Goal: Information Seeking & Learning: Compare options

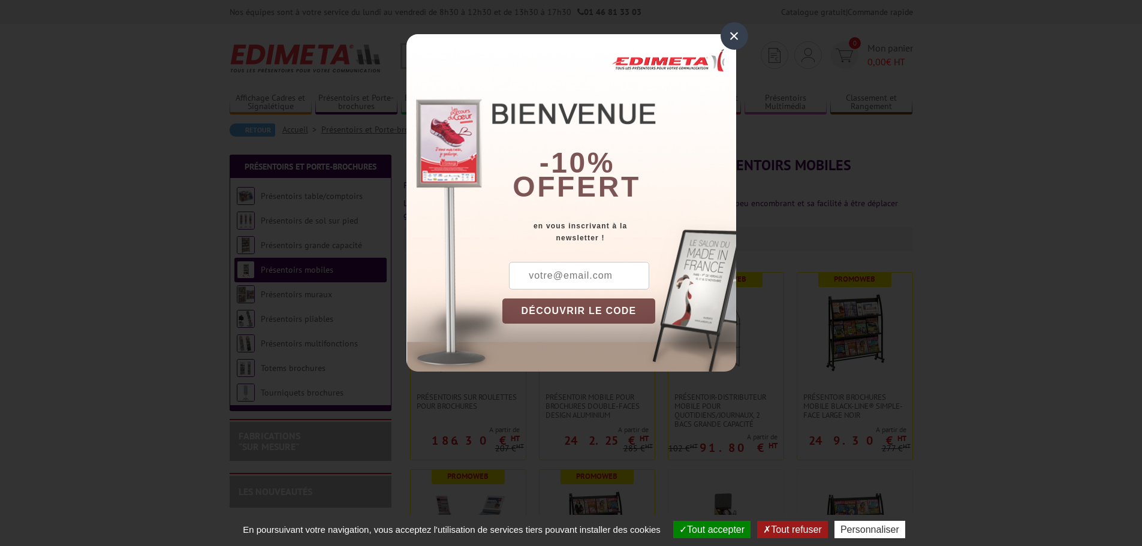
click at [740, 33] on div "×" at bounding box center [734, 36] width 28 height 28
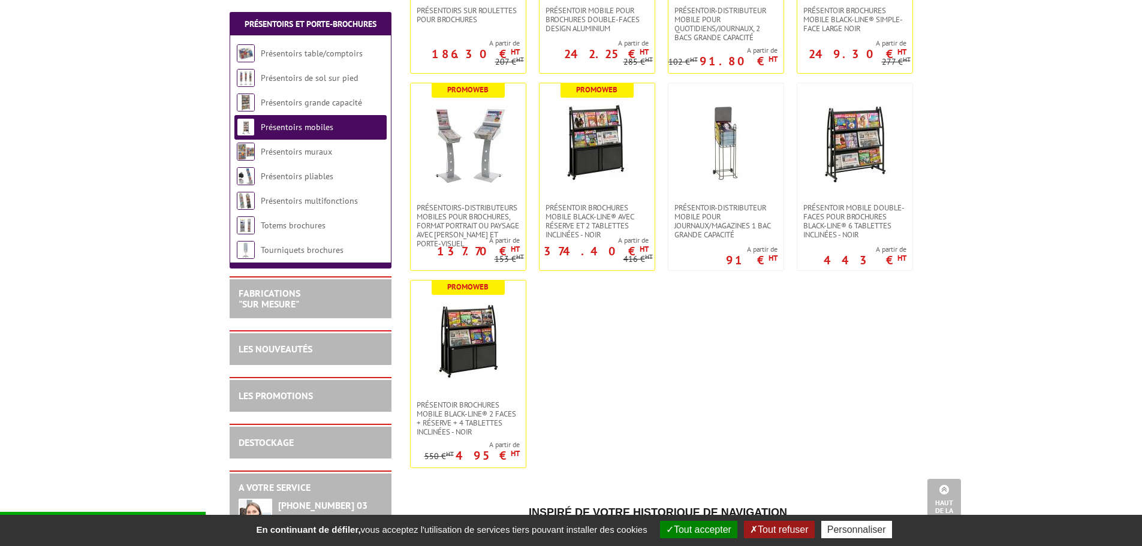
scroll to position [230, 0]
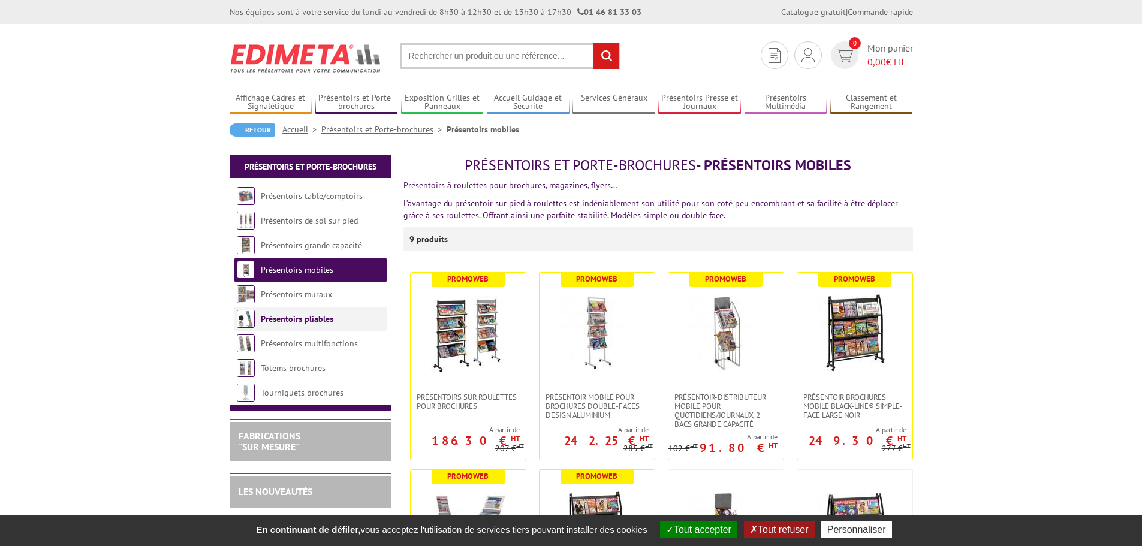
click at [308, 325] on li "Présentoirs pliables" at bounding box center [310, 319] width 152 height 25
click at [309, 318] on link "Présentoirs pliables" at bounding box center [297, 318] width 73 height 11
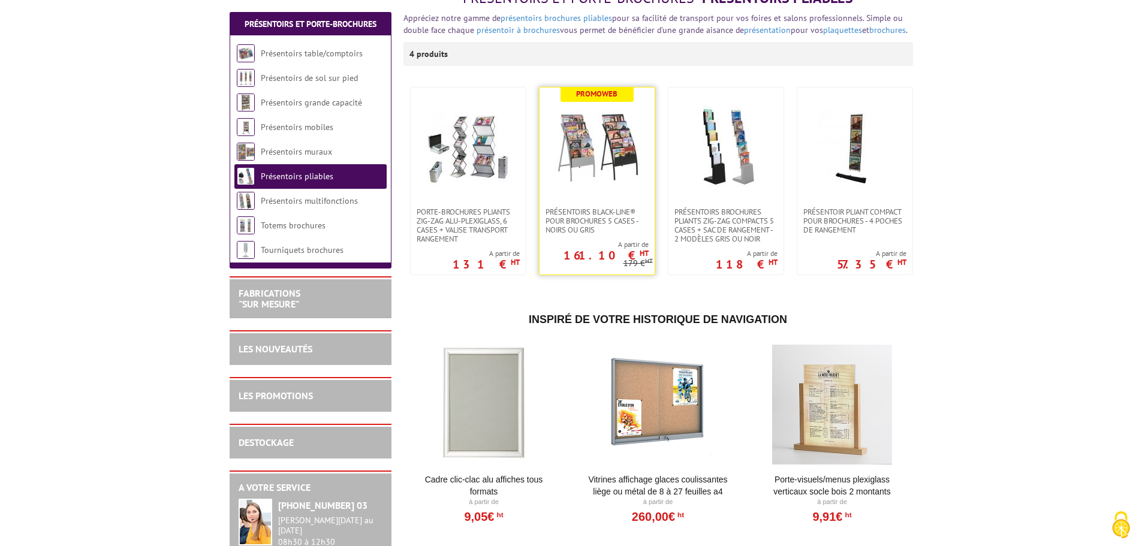
scroll to position [180, 0]
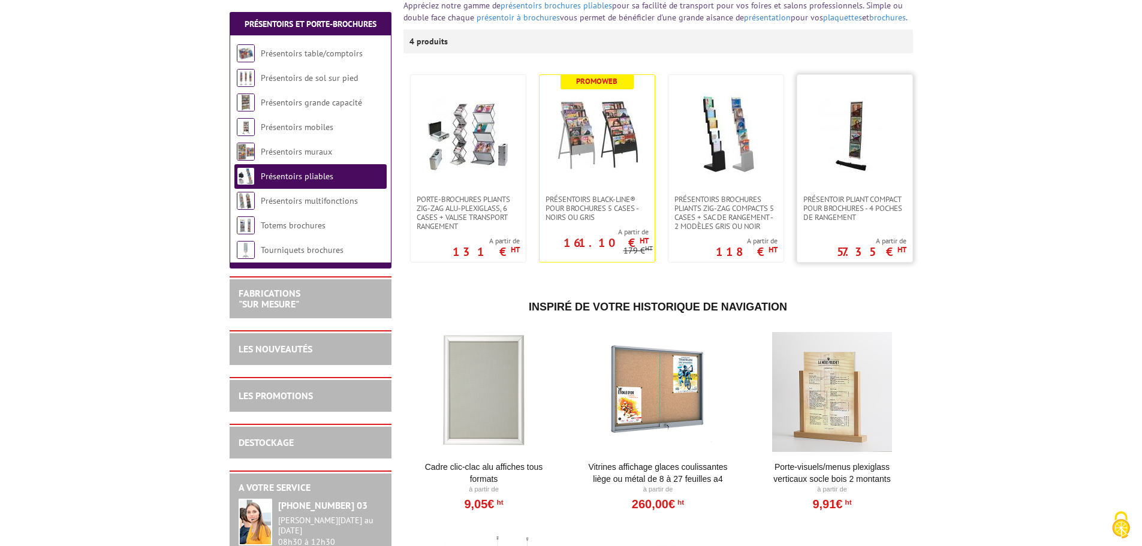
click at [865, 166] on img at bounding box center [855, 135] width 84 height 84
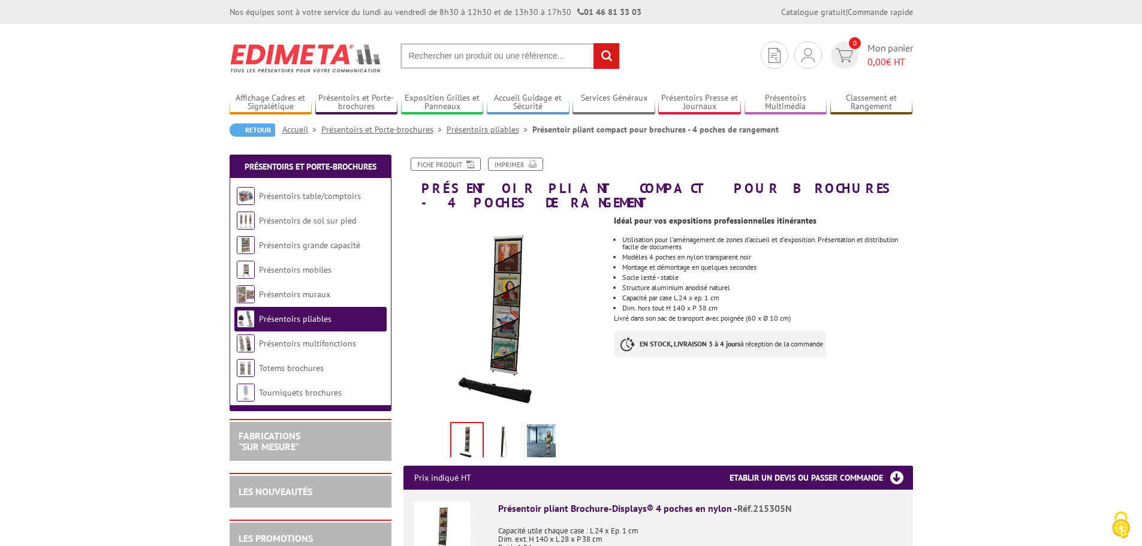
click at [497, 433] on img at bounding box center [504, 442] width 29 height 37
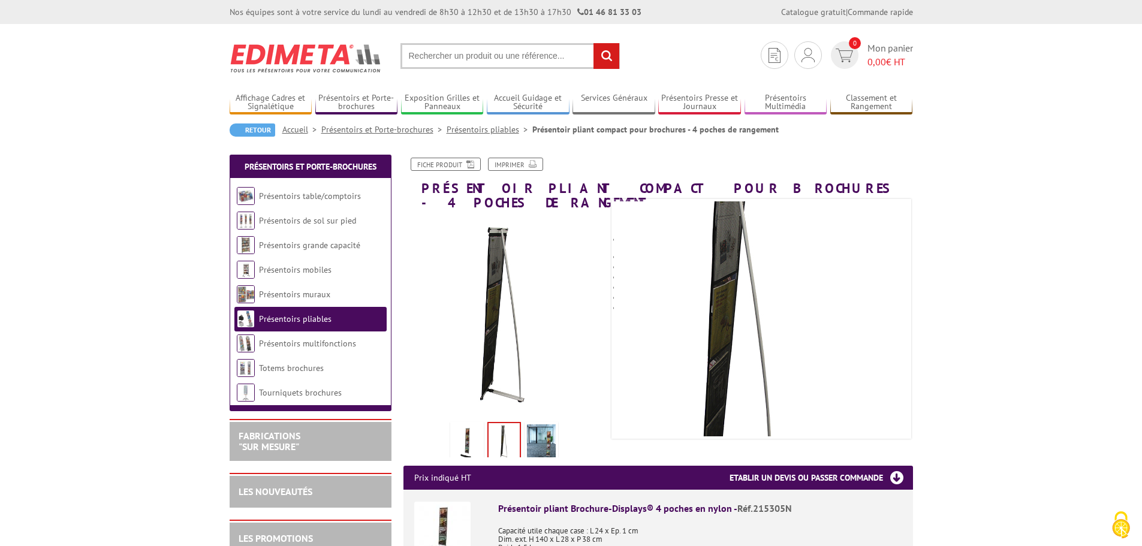
click at [555, 429] on img at bounding box center [541, 442] width 29 height 37
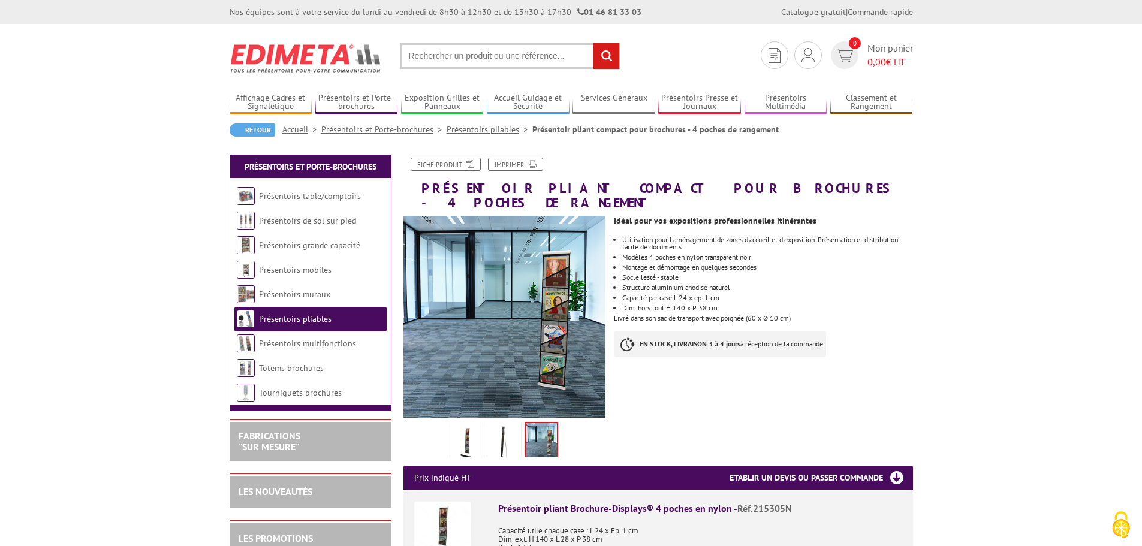
click at [470, 433] on img at bounding box center [466, 442] width 29 height 37
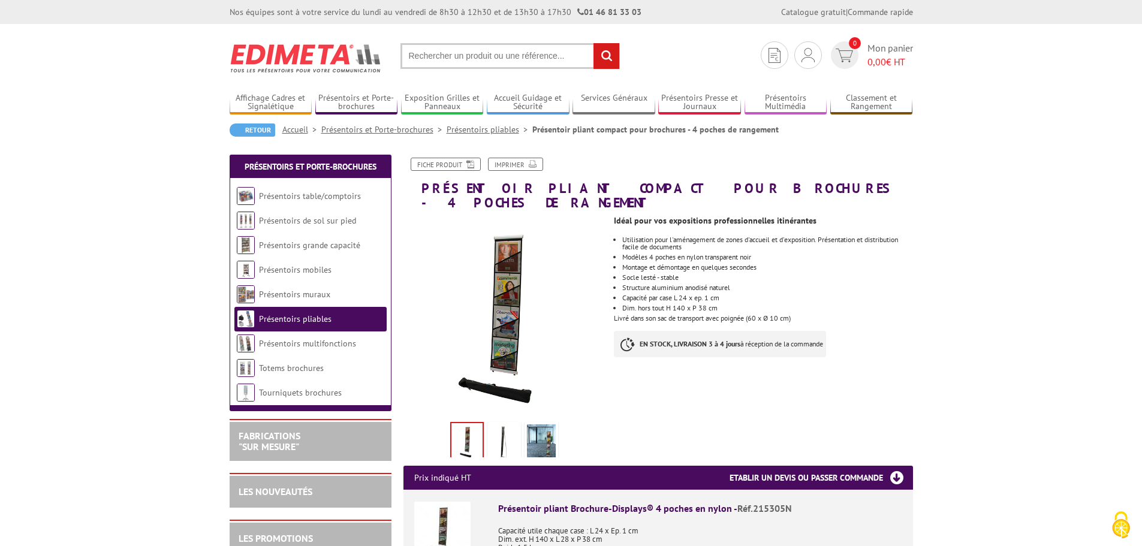
click at [496, 432] on img at bounding box center [504, 442] width 29 height 37
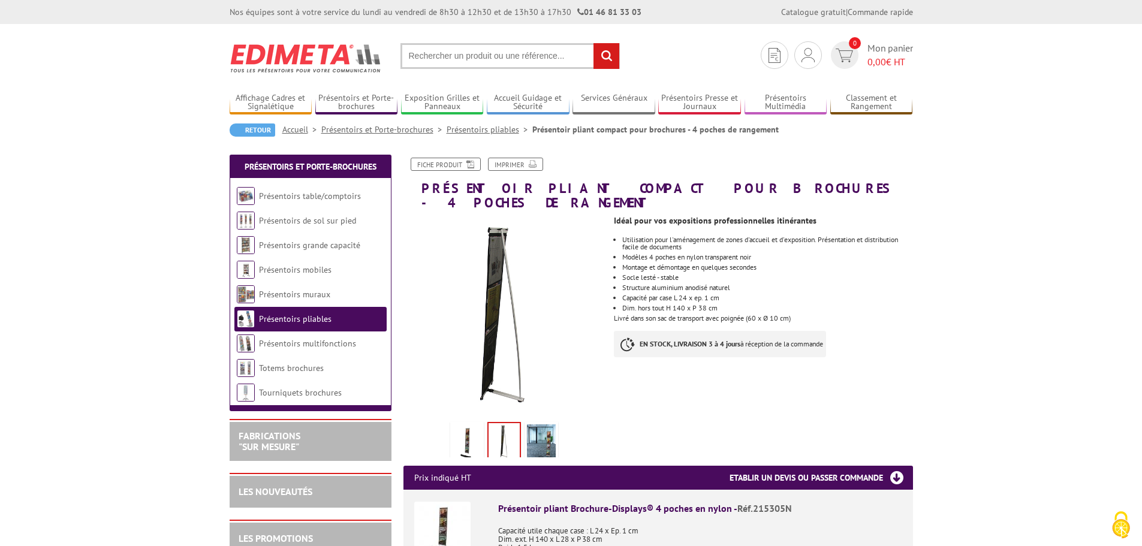
click at [455, 432] on img at bounding box center [466, 442] width 29 height 37
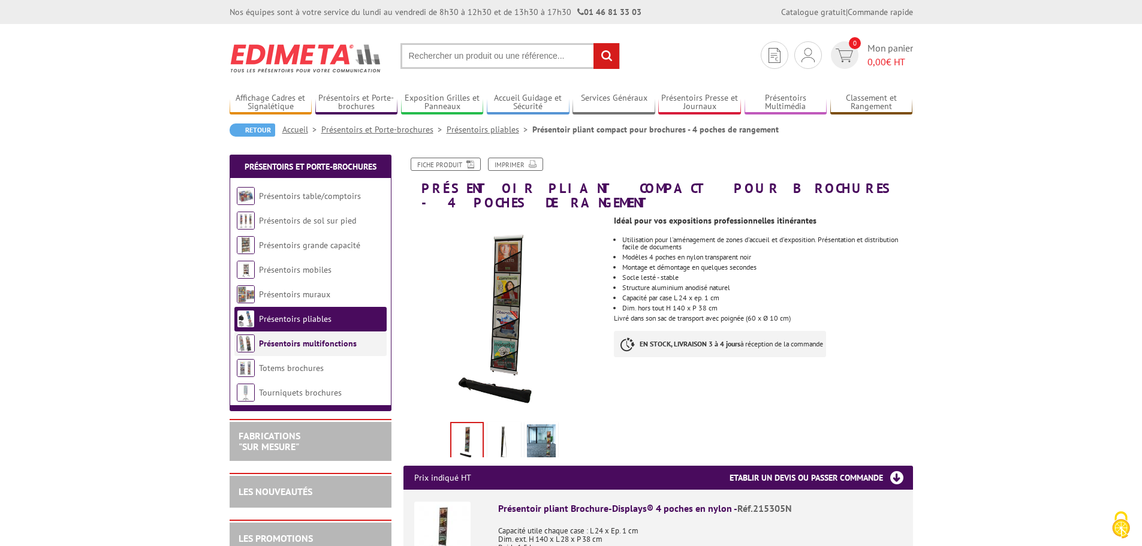
click at [303, 342] on link "Présentoirs multifonctions" at bounding box center [308, 343] width 98 height 11
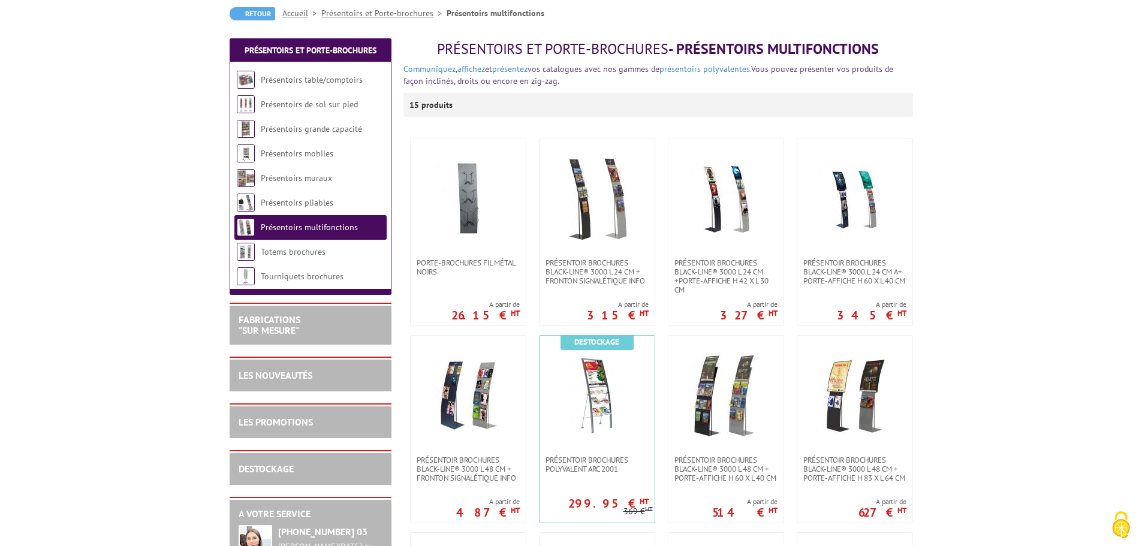
scroll to position [120, 0]
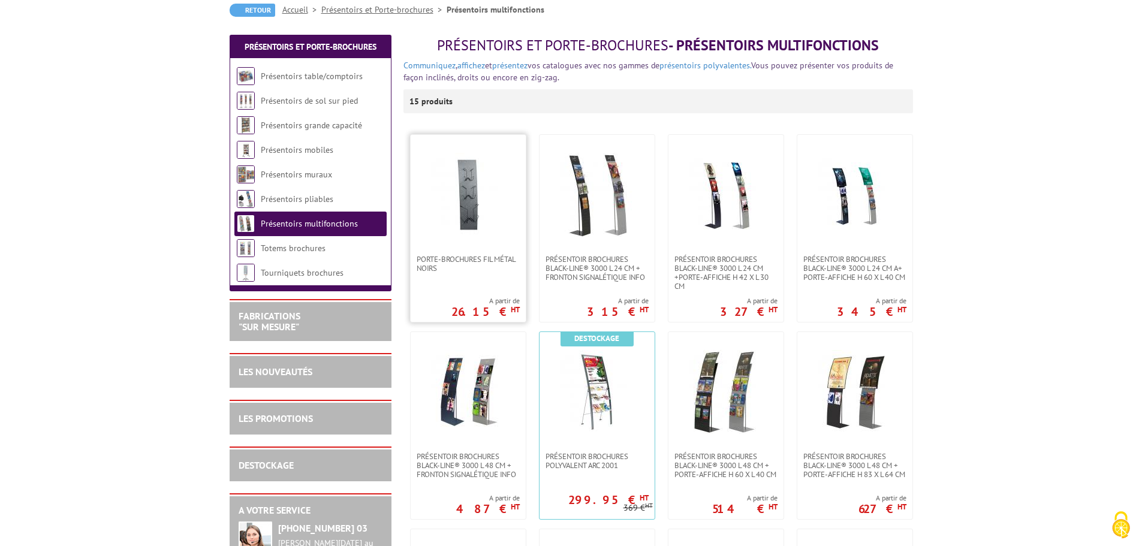
click at [465, 197] on img at bounding box center [468, 195] width 84 height 84
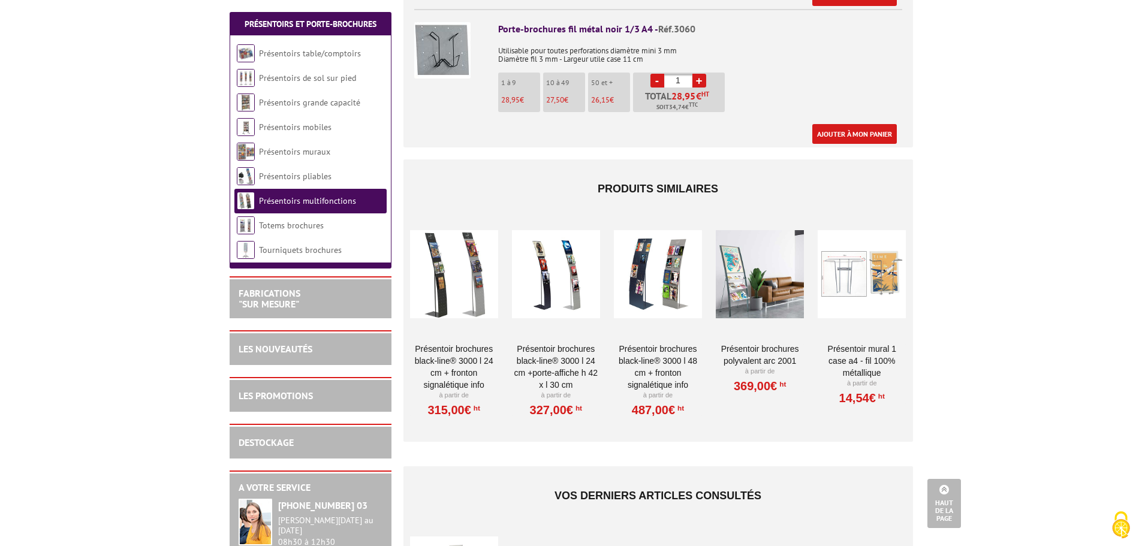
scroll to position [719, 0]
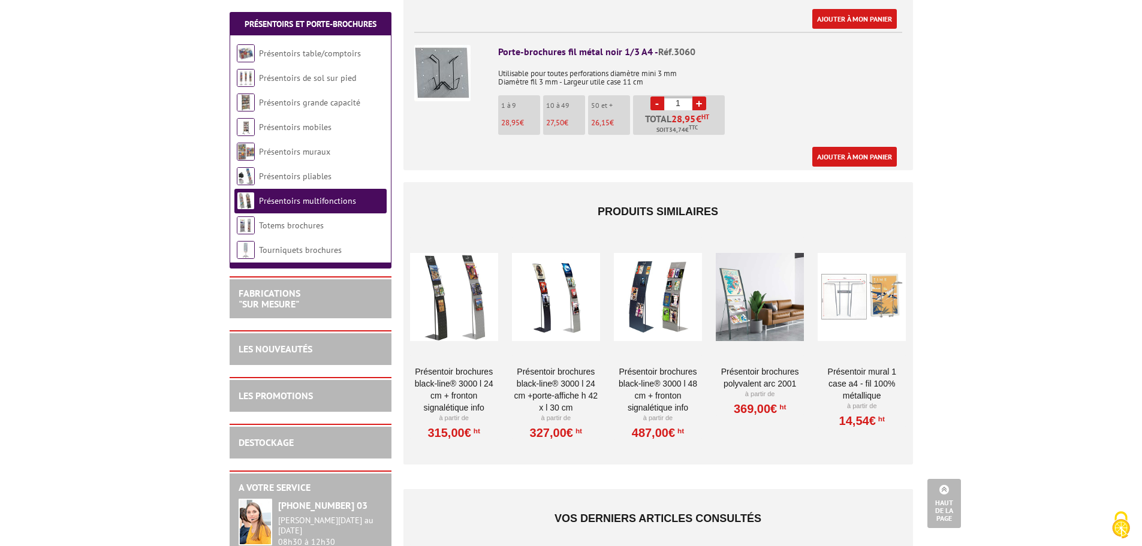
click at [572, 321] on div at bounding box center [556, 297] width 88 height 120
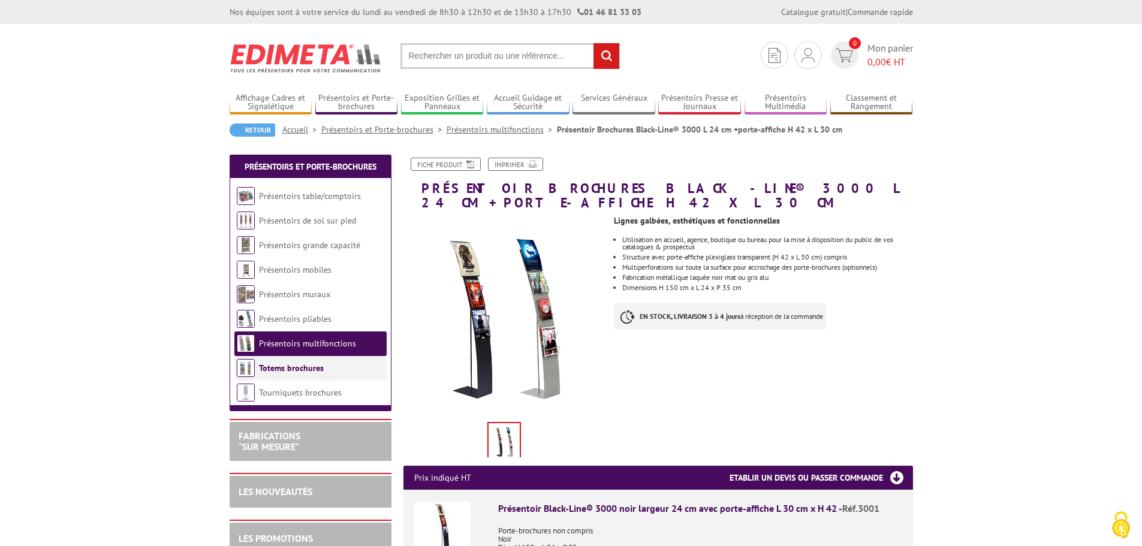
click at [298, 367] on link "Totems brochures" at bounding box center [291, 368] width 65 height 11
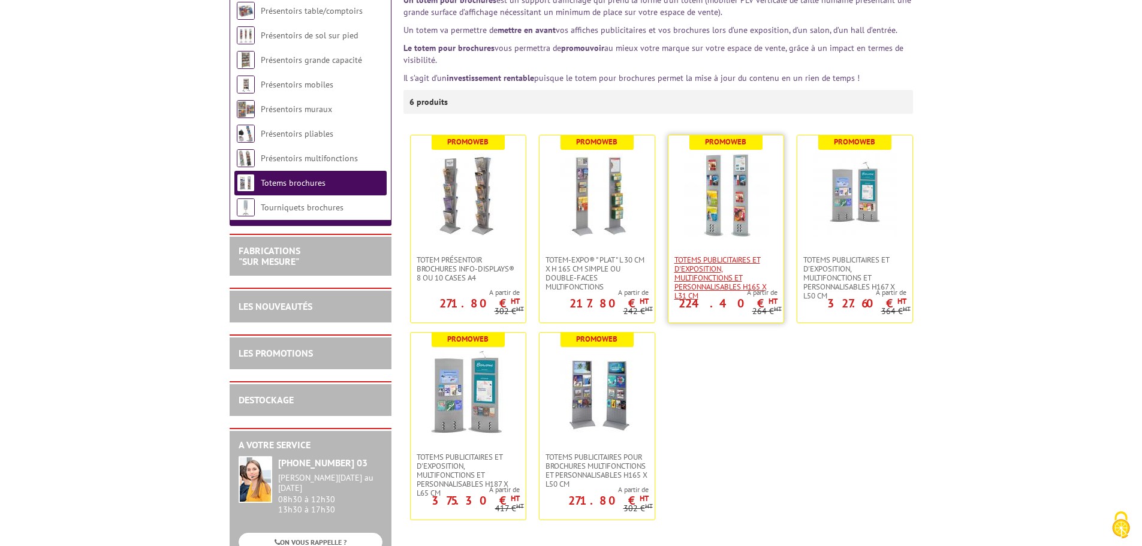
scroll to position [240, 0]
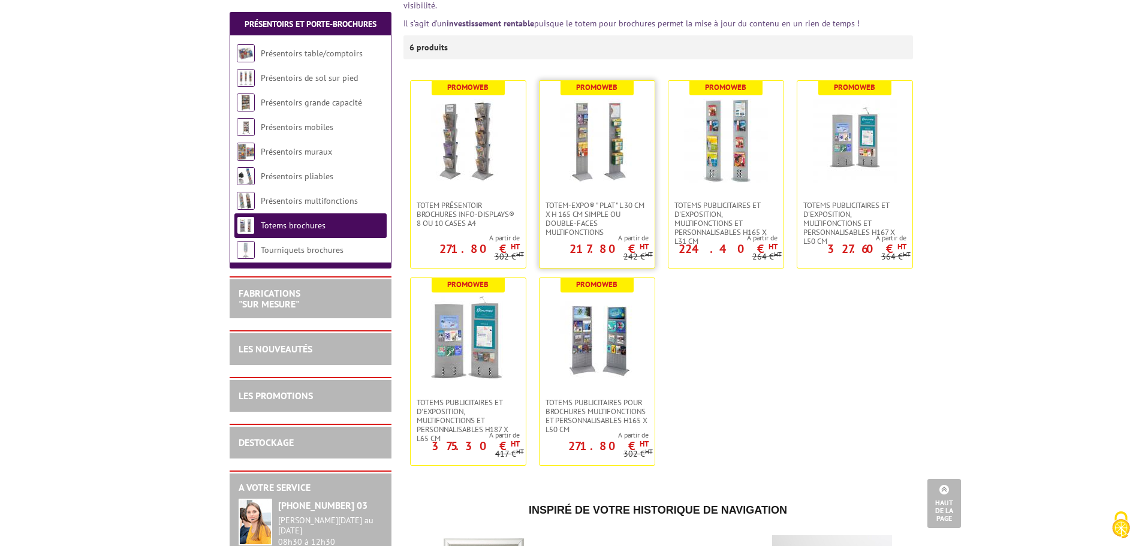
click at [626, 153] on img at bounding box center [597, 141] width 84 height 84
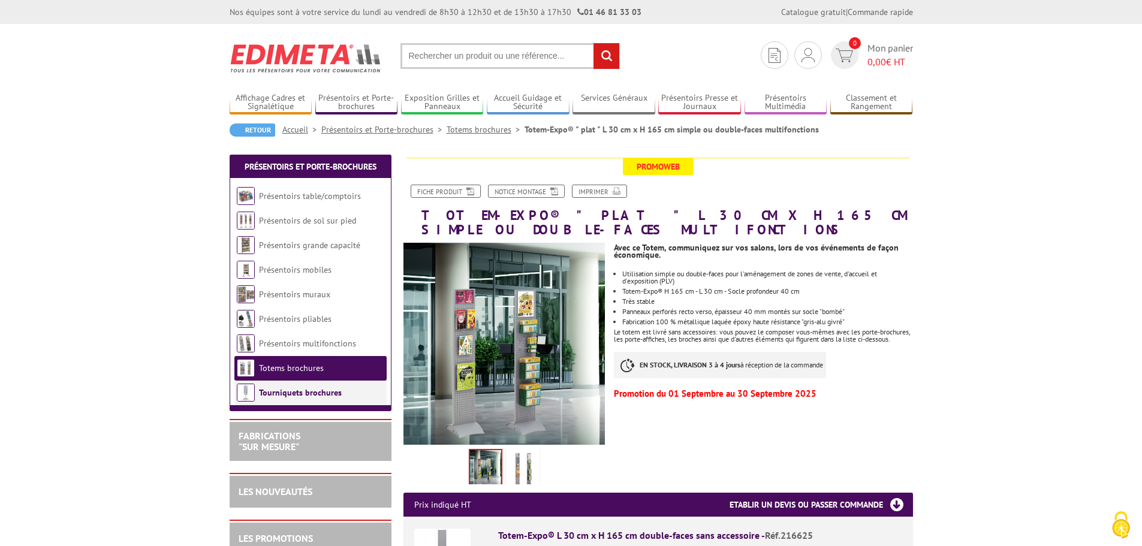
click at [322, 390] on link "Tourniquets brochures" at bounding box center [300, 392] width 83 height 11
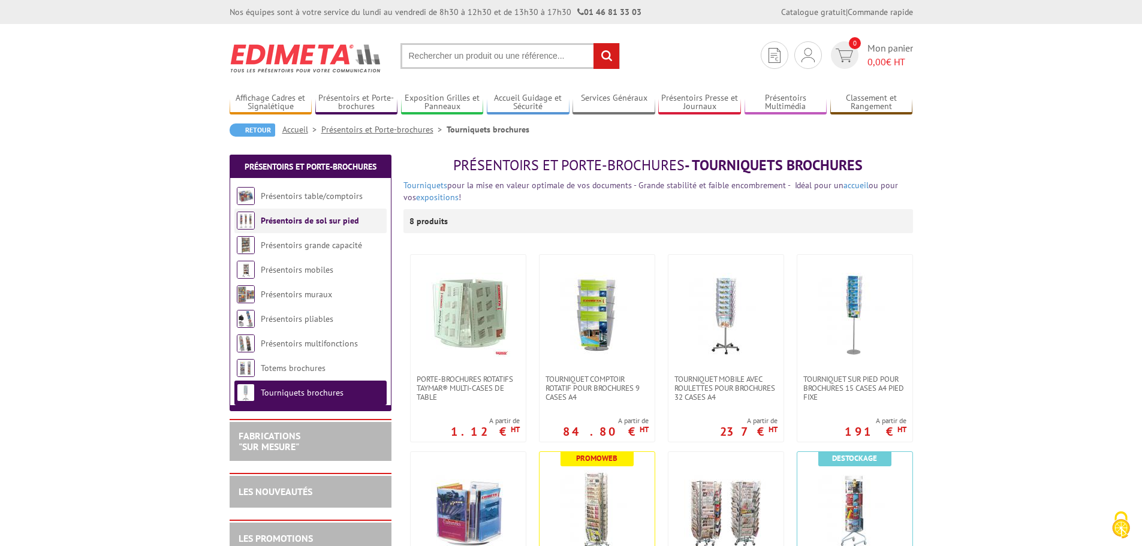
click at [296, 222] on link "Présentoirs de sol sur pied" at bounding box center [310, 220] width 98 height 11
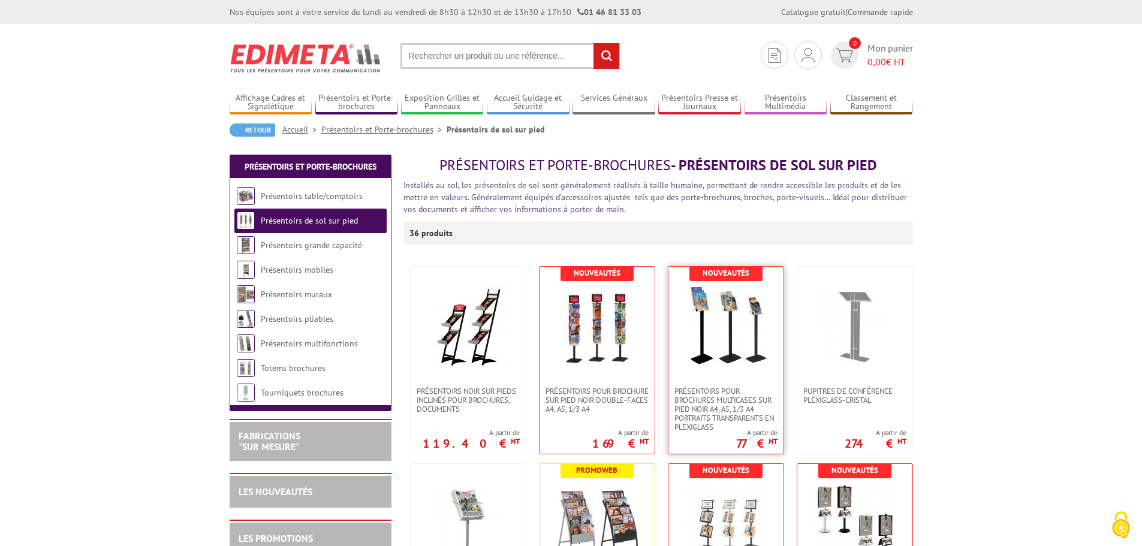
click at [719, 306] on img at bounding box center [726, 327] width 84 height 84
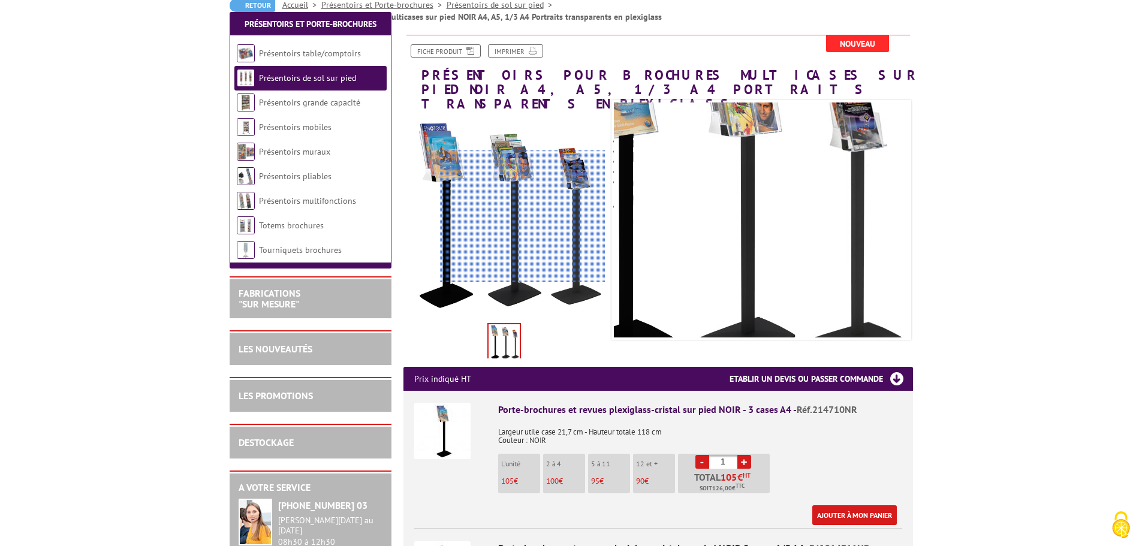
scroll to position [300, 0]
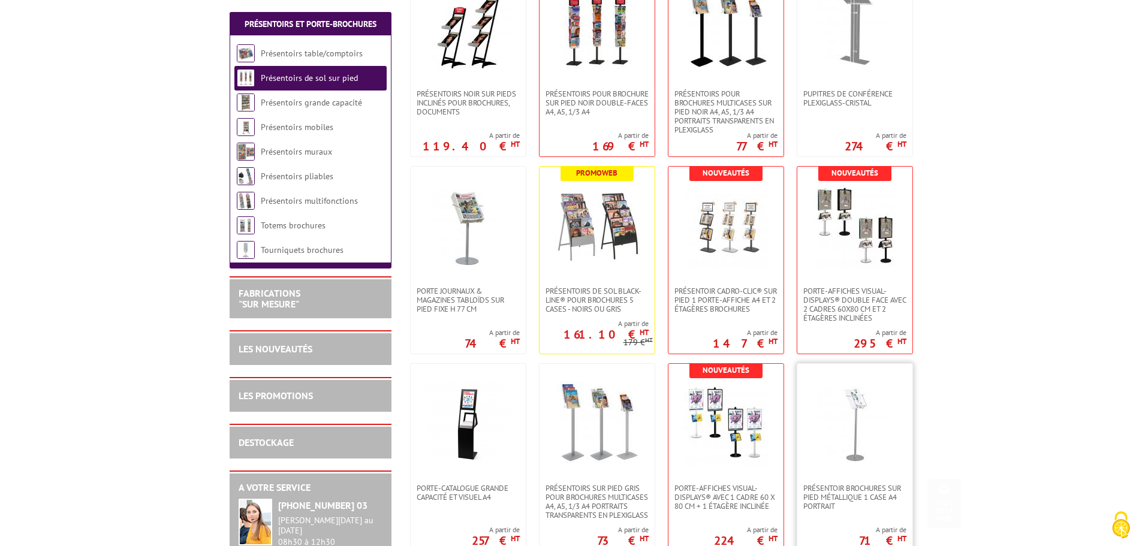
scroll to position [300, 0]
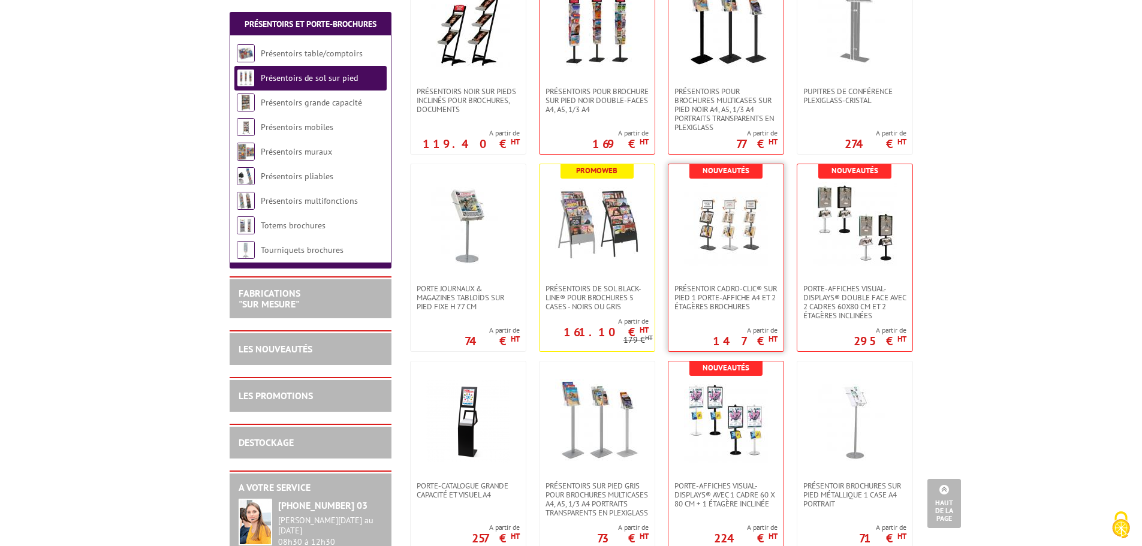
click at [739, 231] on img at bounding box center [726, 224] width 84 height 84
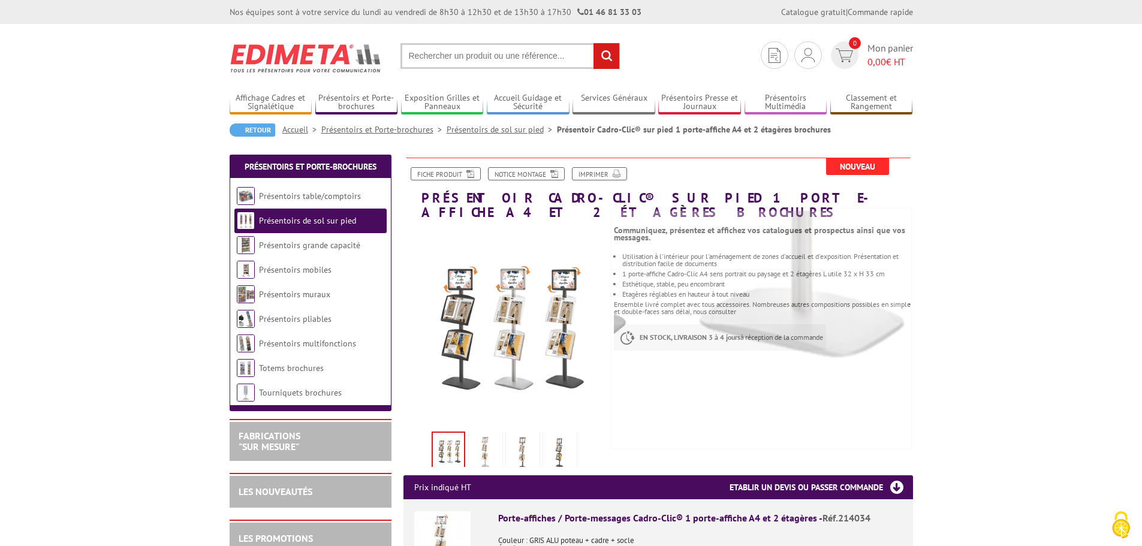
click at [490, 441] on img at bounding box center [485, 452] width 29 height 37
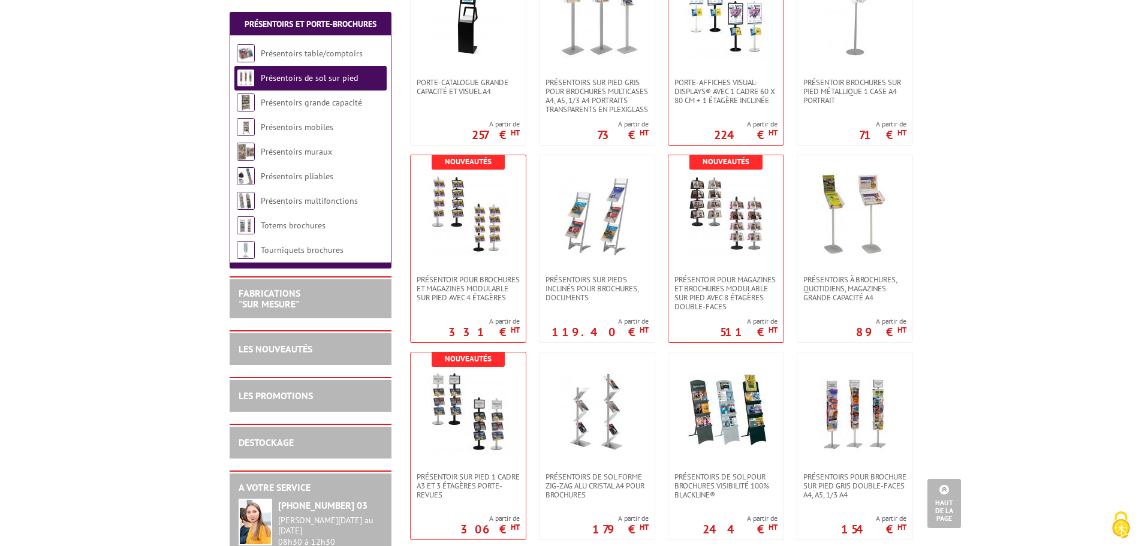
scroll to position [719, 0]
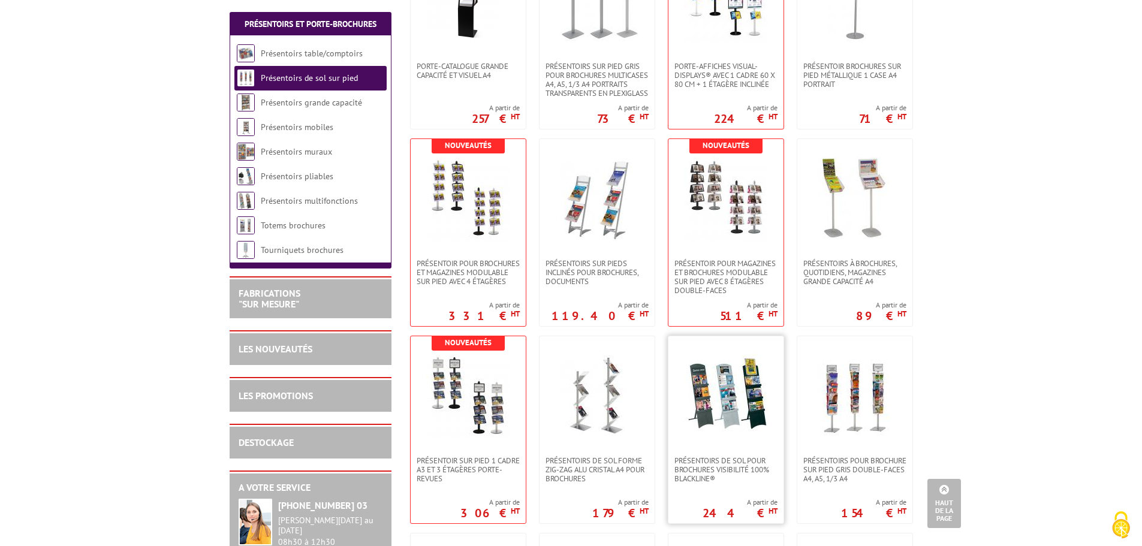
click at [732, 414] on img at bounding box center [726, 396] width 84 height 84
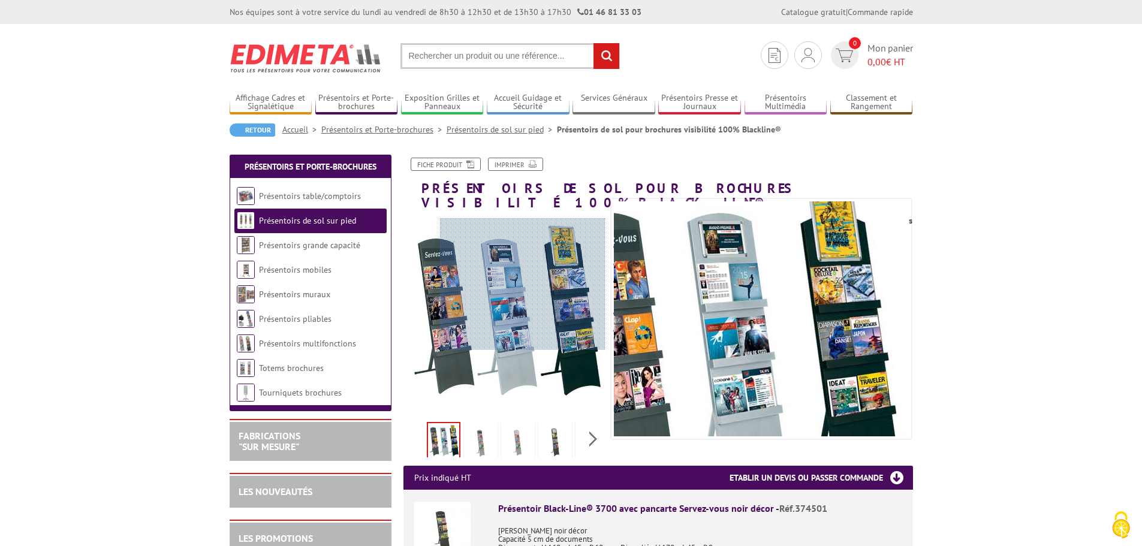
click at [577, 284] on div at bounding box center [522, 284] width 165 height 132
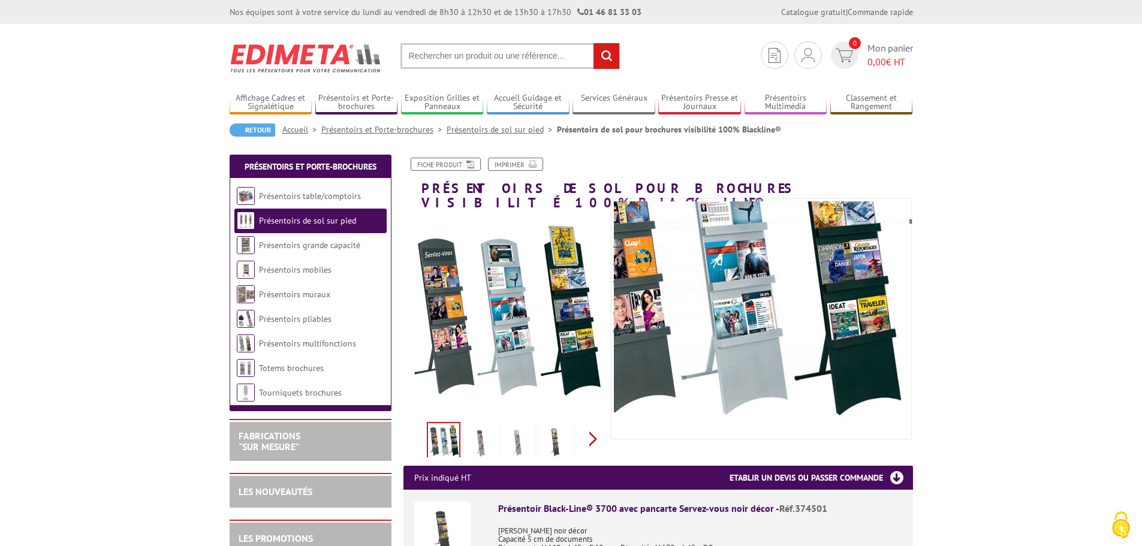
click at [596, 421] on div "Previous Next" at bounding box center [504, 439] width 202 height 42
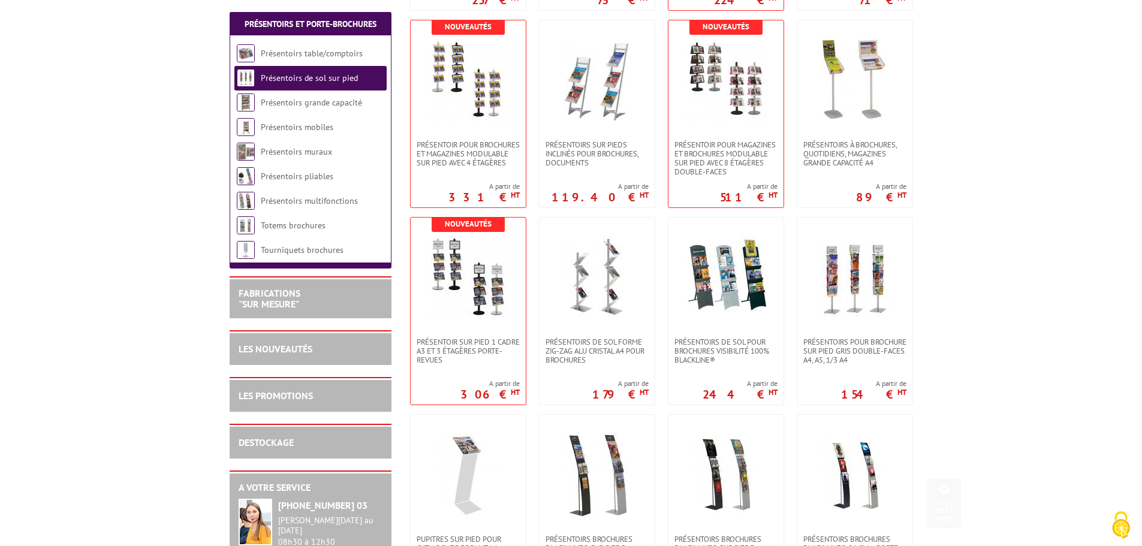
scroll to position [839, 0]
click at [484, 297] on img at bounding box center [468, 276] width 84 height 84
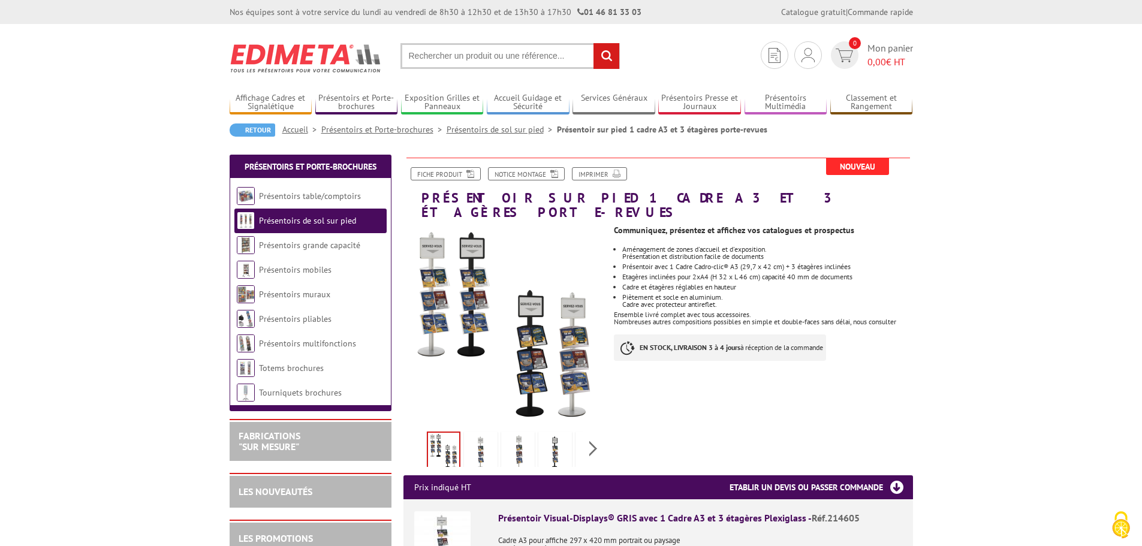
click at [517, 437] on img at bounding box center [517, 452] width 29 height 37
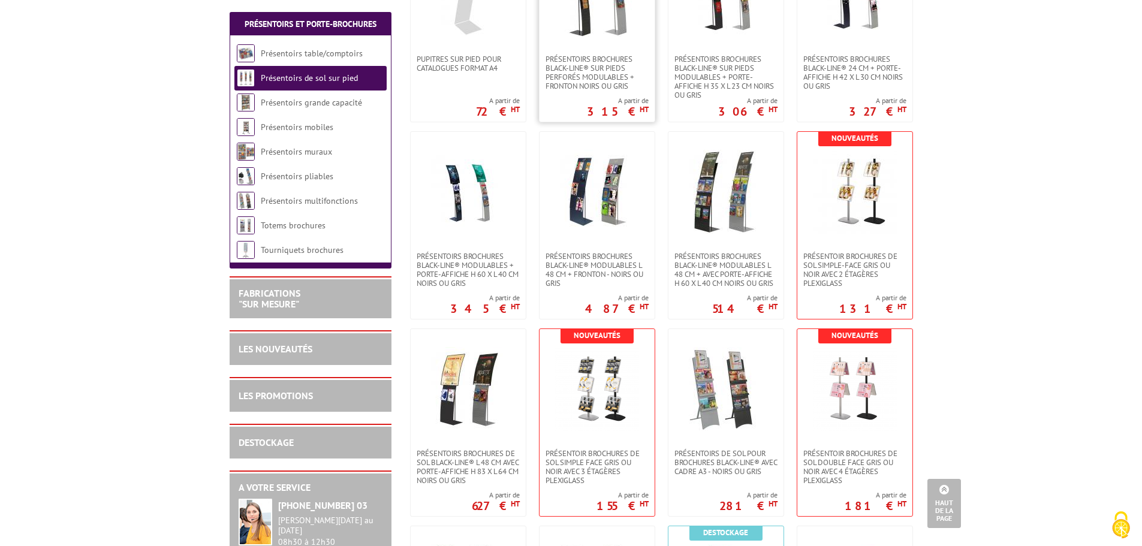
scroll to position [1318, 0]
click at [481, 215] on img at bounding box center [468, 191] width 84 height 84
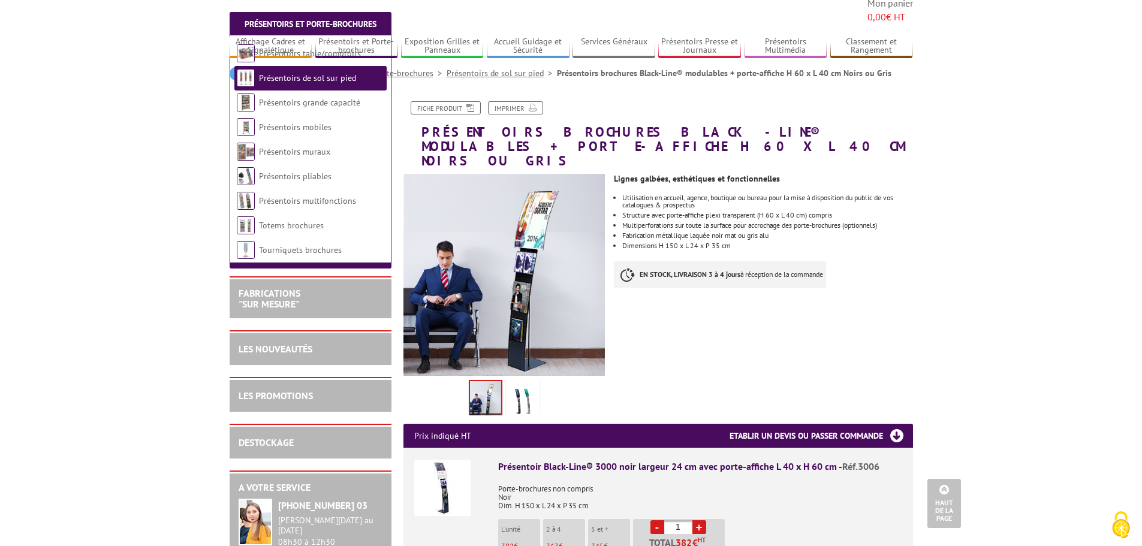
scroll to position [60, 0]
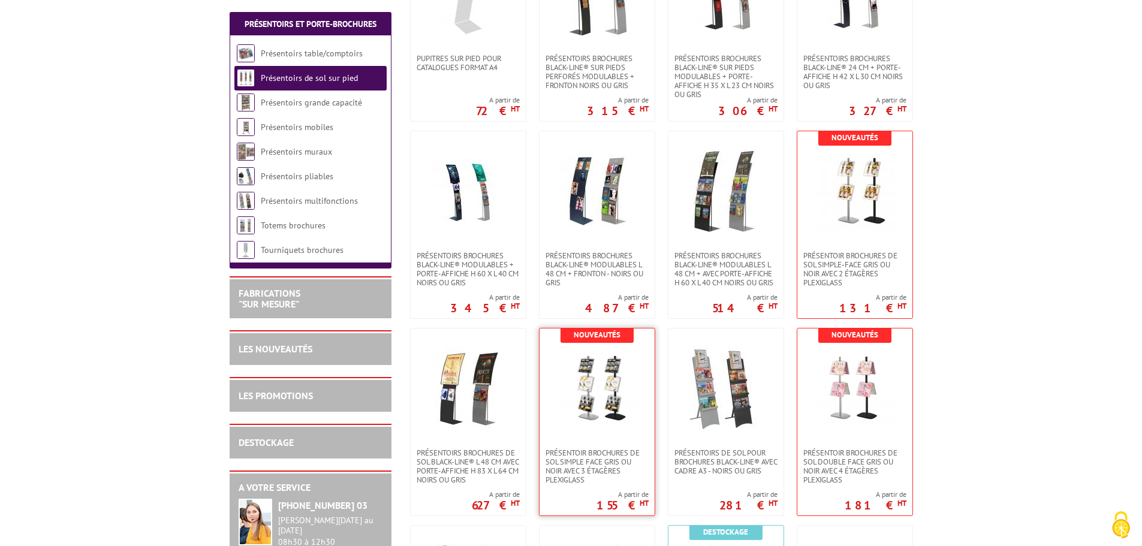
click at [600, 406] on img at bounding box center [597, 388] width 84 height 84
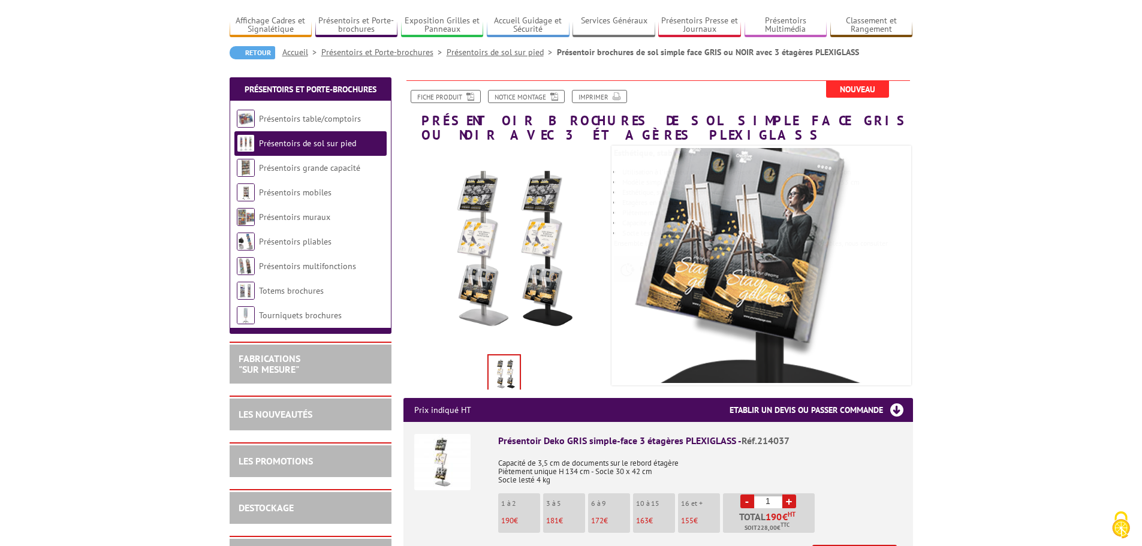
scroll to position [240, 0]
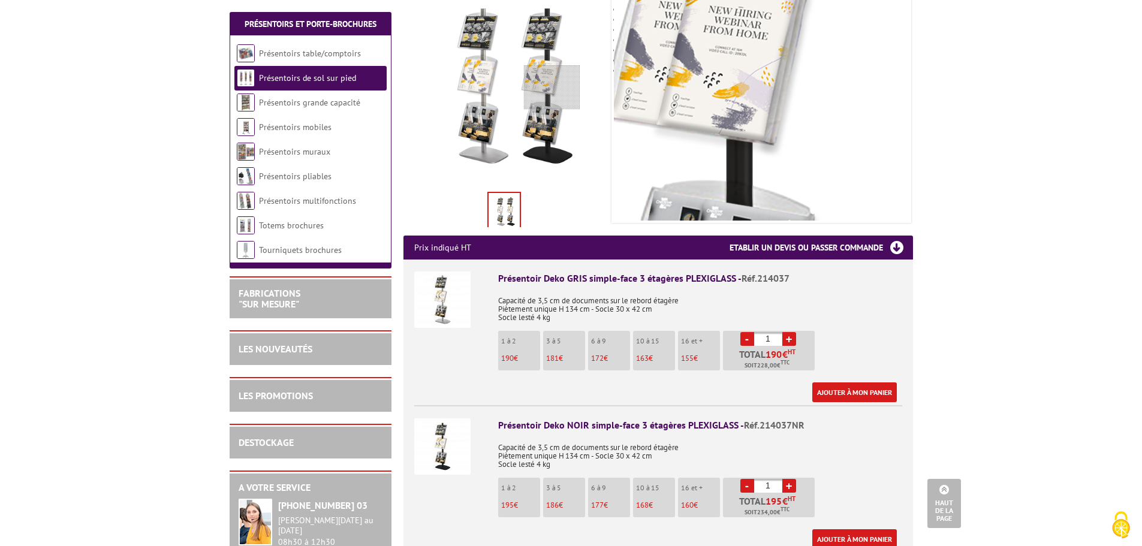
click at [552, 87] on div at bounding box center [552, 87] width 56 height 45
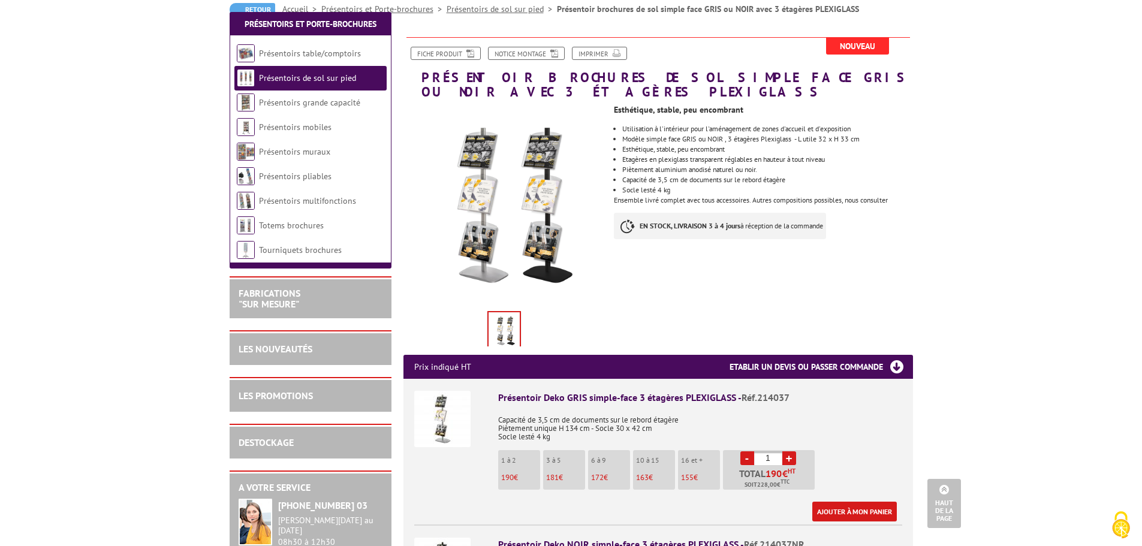
scroll to position [120, 0]
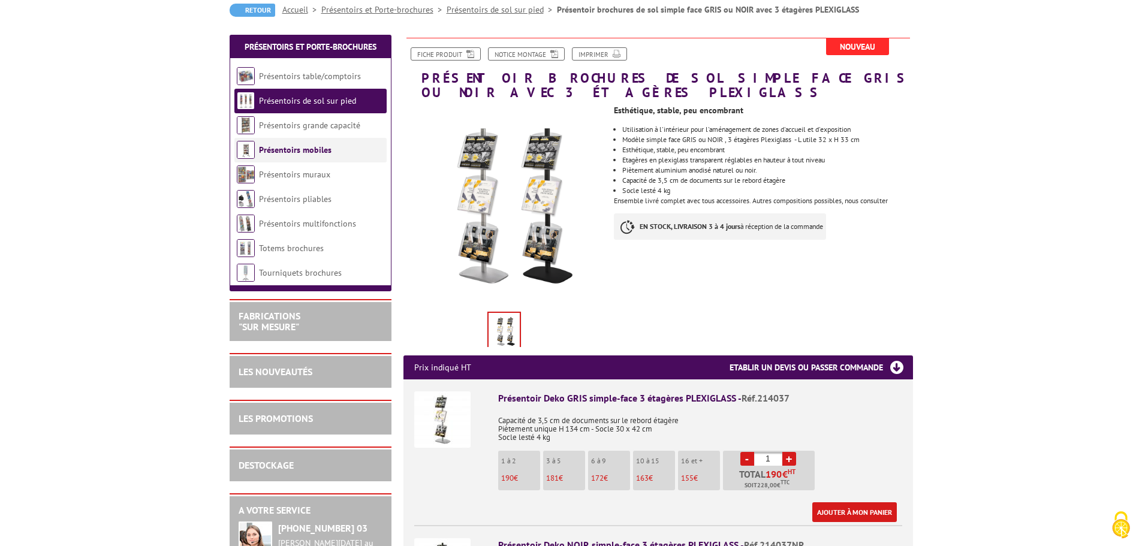
click at [313, 153] on link "Présentoirs mobiles" at bounding box center [295, 149] width 73 height 11
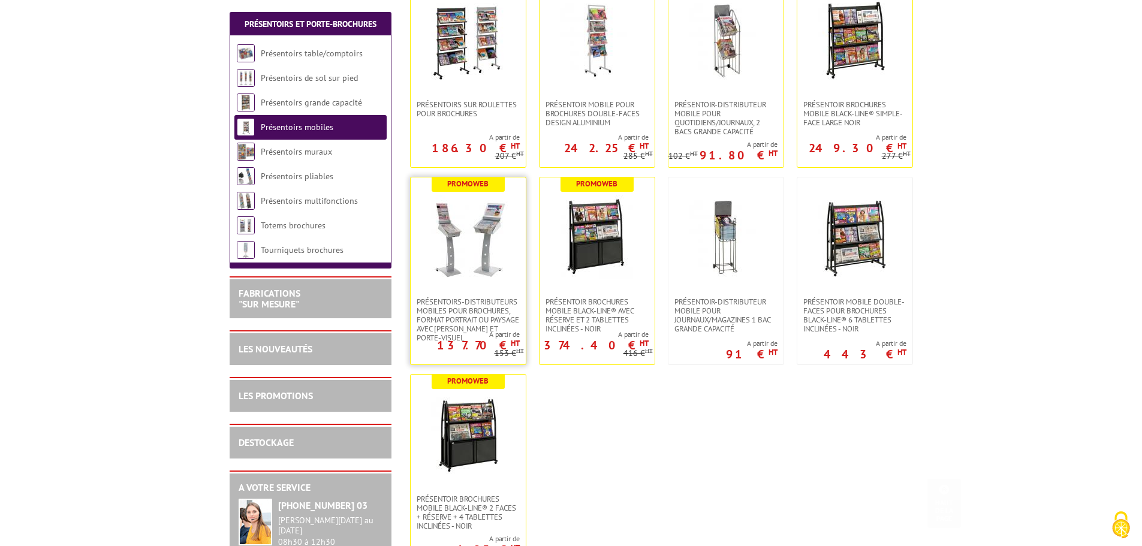
scroll to position [300, 0]
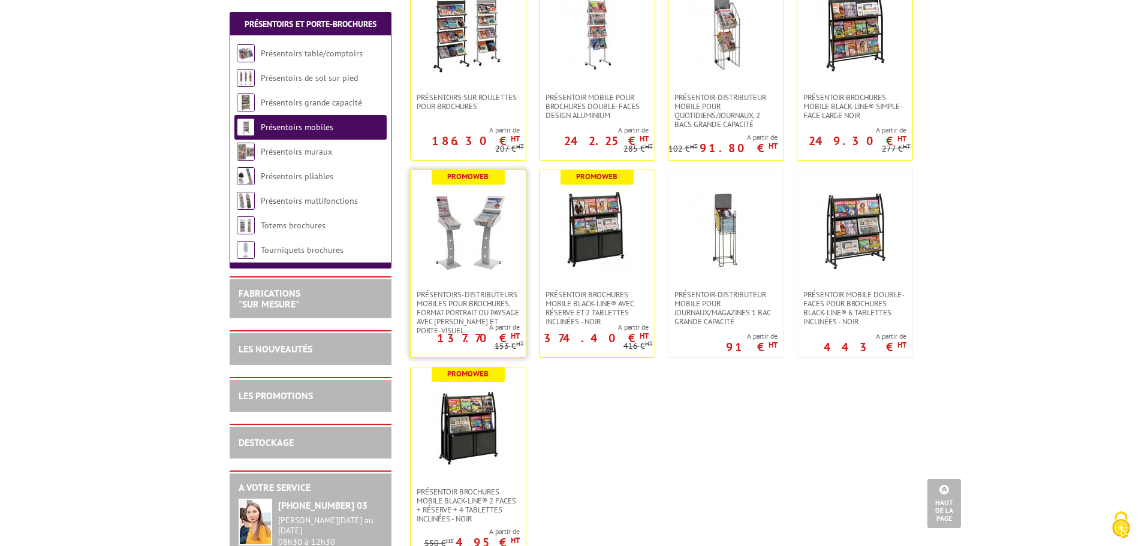
click at [479, 217] on img at bounding box center [468, 230] width 84 height 84
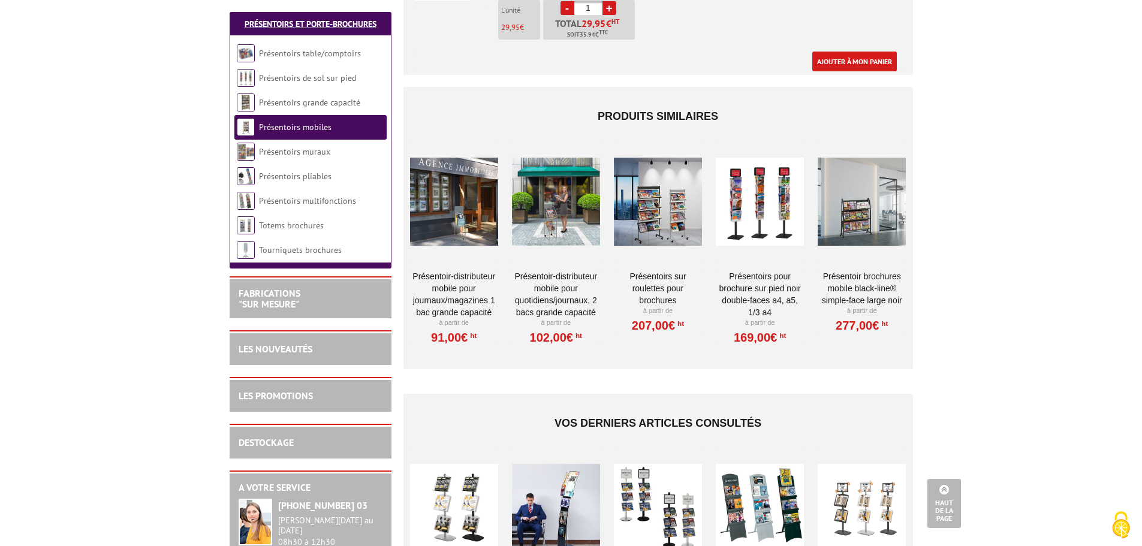
scroll to position [779, 0]
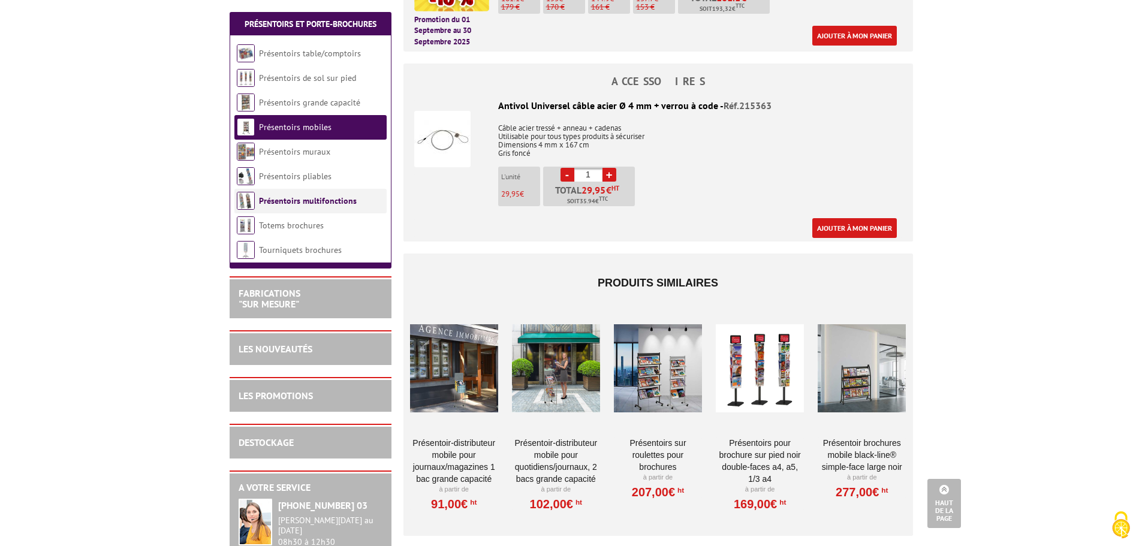
click at [304, 204] on link "Présentoirs multifonctions" at bounding box center [308, 200] width 98 height 11
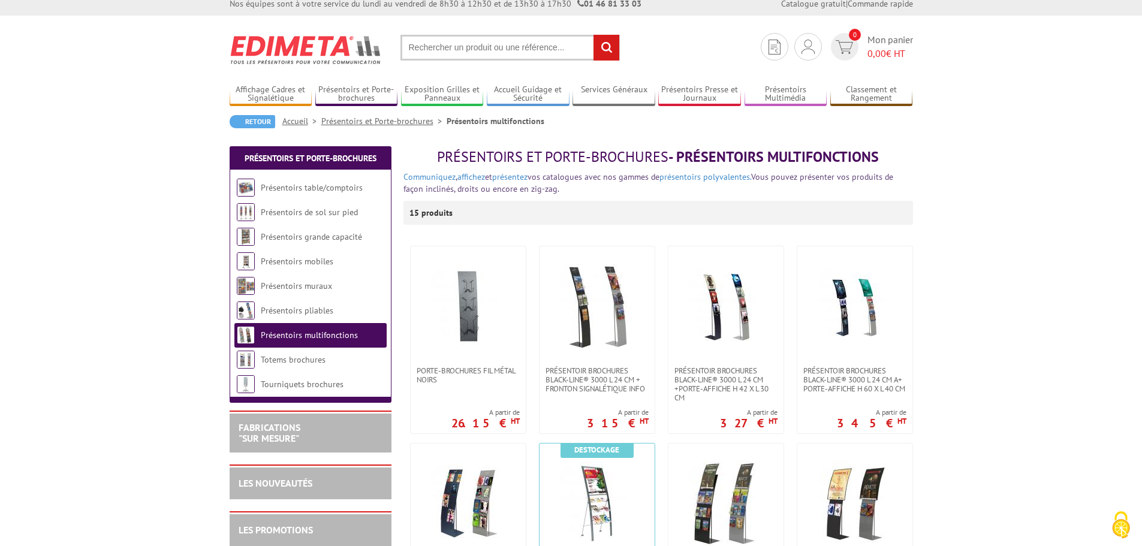
scroll to position [240, 0]
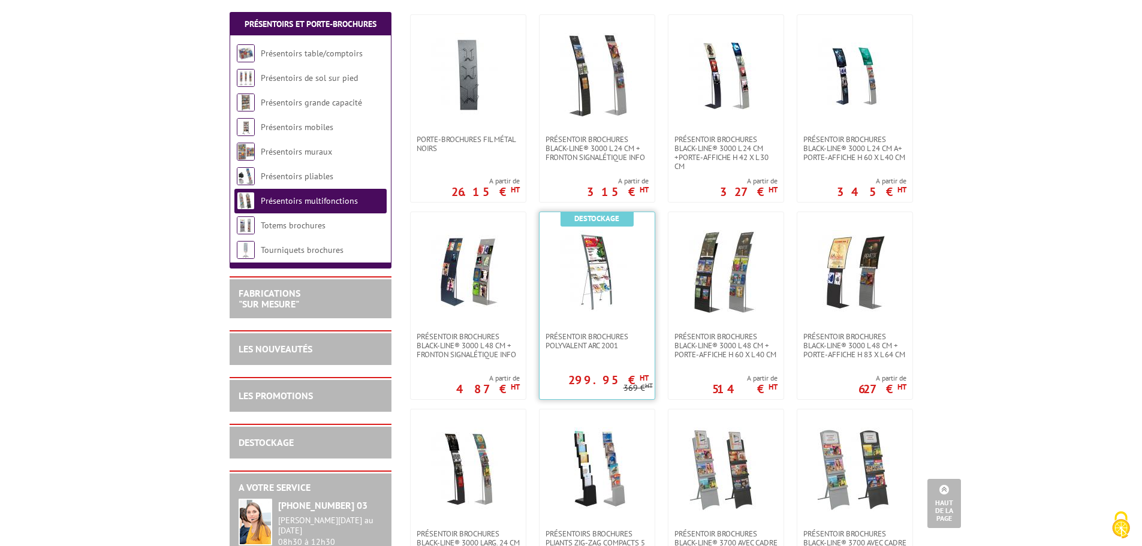
click at [595, 271] on img at bounding box center [597, 272] width 84 height 84
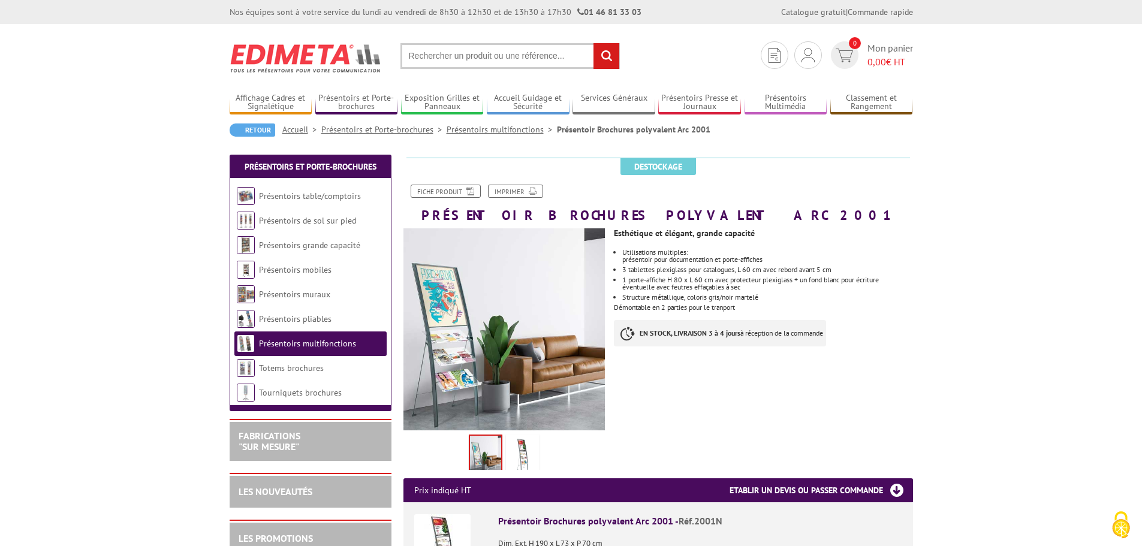
click at [450, 380] on img at bounding box center [504, 329] width 202 height 202
click at [528, 467] on img at bounding box center [522, 455] width 29 height 37
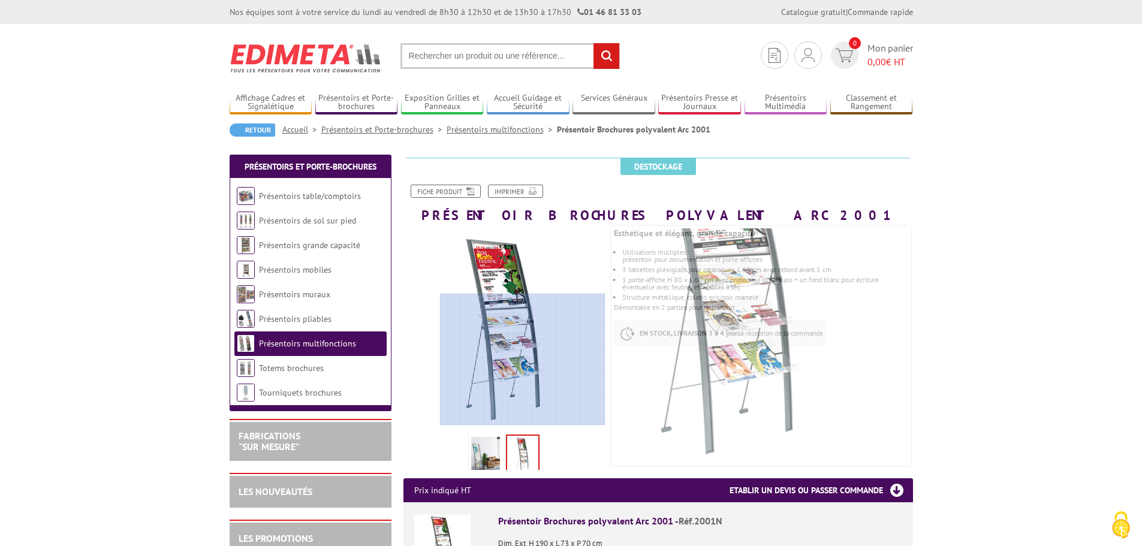
click at [532, 360] on div at bounding box center [522, 360] width 165 height 132
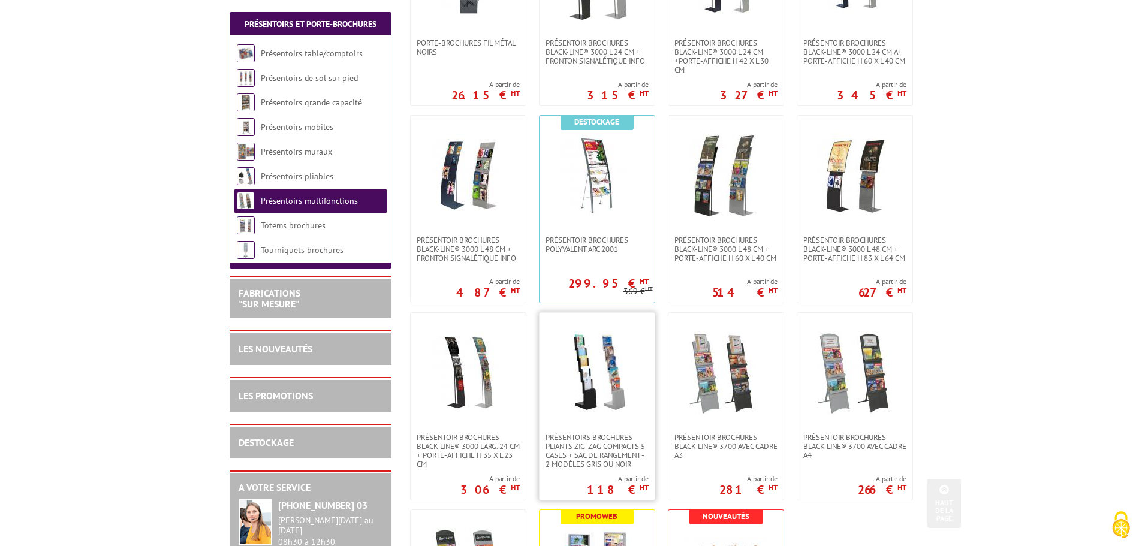
scroll to position [360, 0]
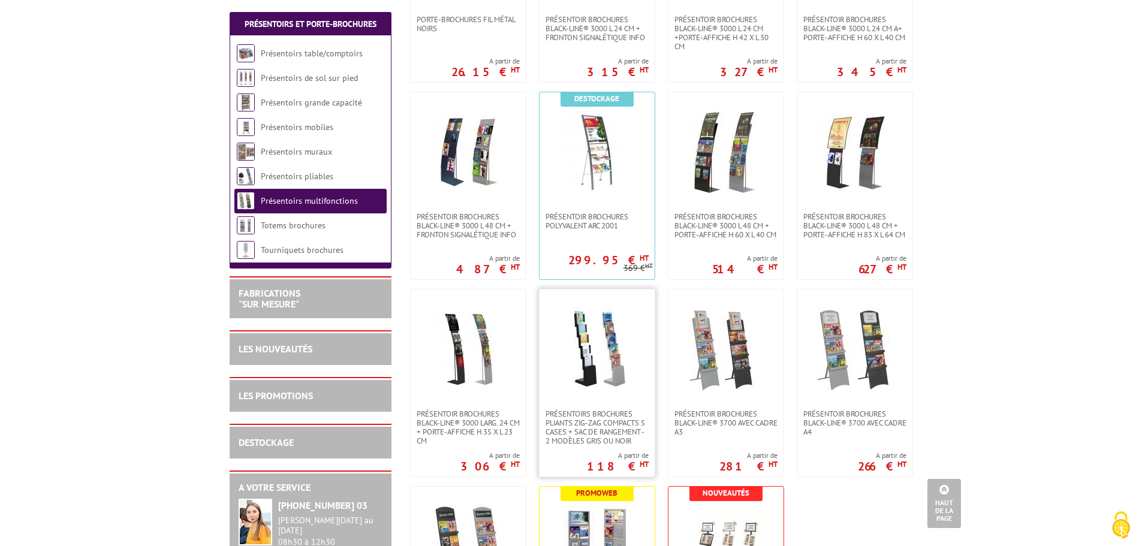
click at [606, 356] on img at bounding box center [597, 349] width 84 height 84
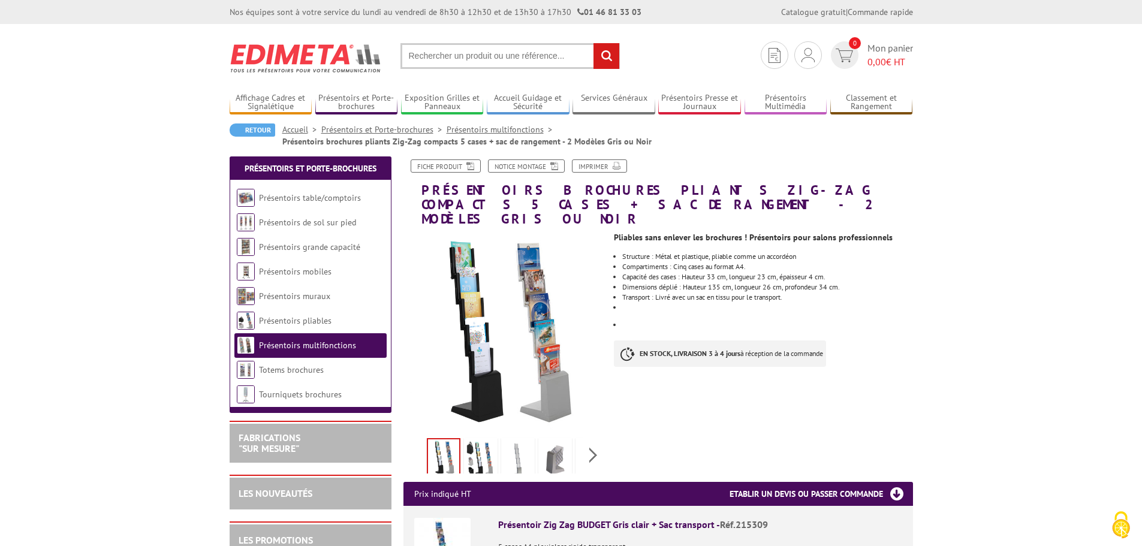
click at [524, 444] on img at bounding box center [517, 458] width 29 height 37
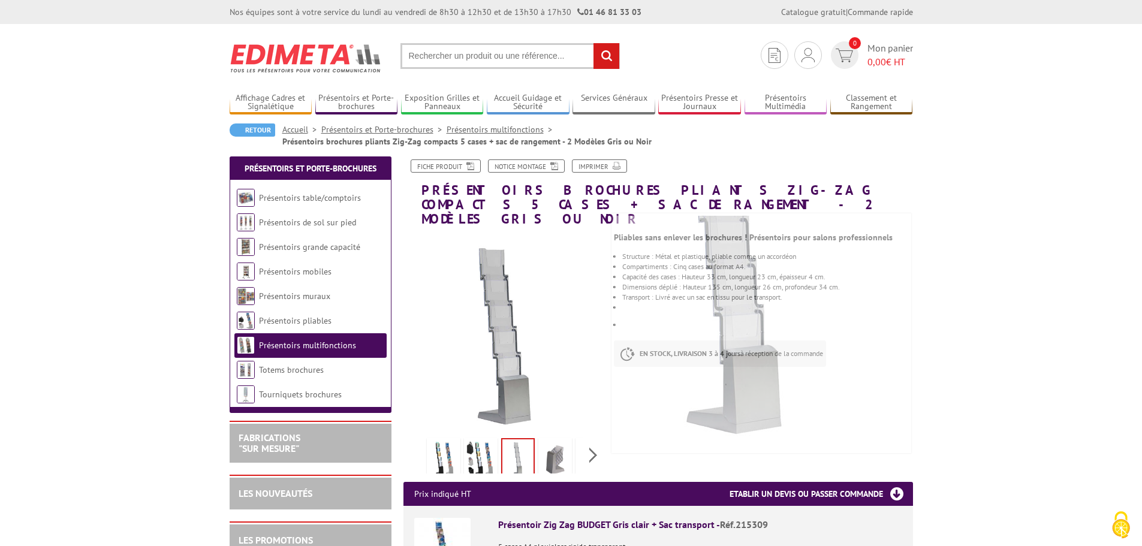
click at [560, 444] on img at bounding box center [555, 458] width 29 height 37
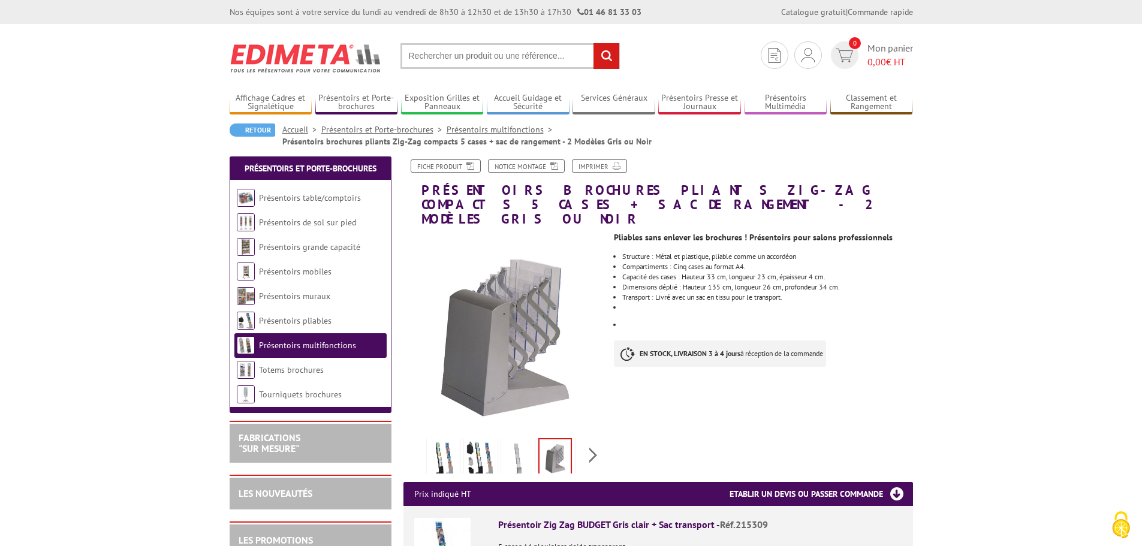
click at [521, 444] on img at bounding box center [517, 458] width 29 height 37
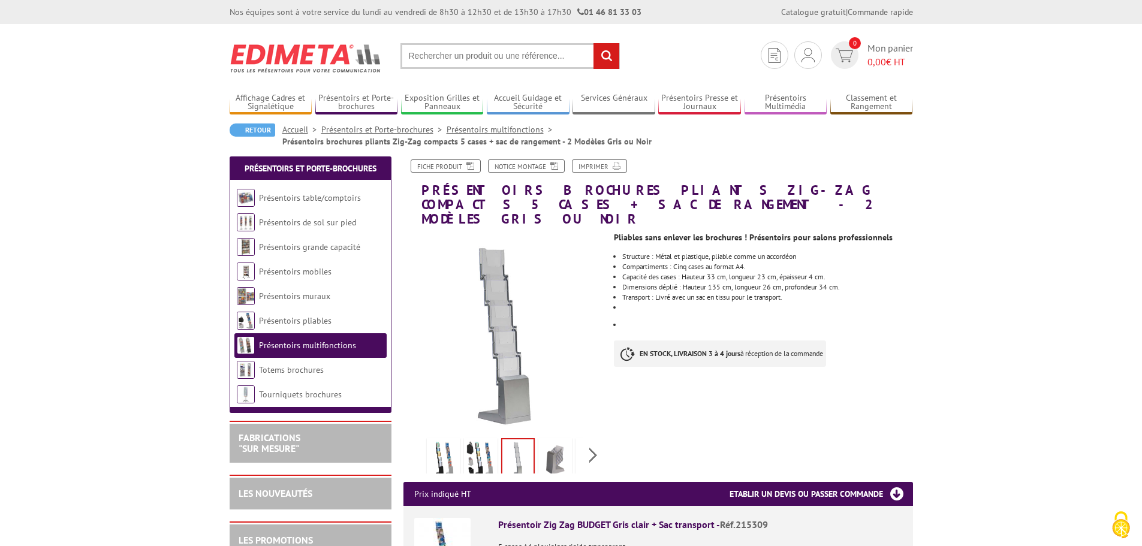
click at [553, 446] on img at bounding box center [555, 458] width 29 height 37
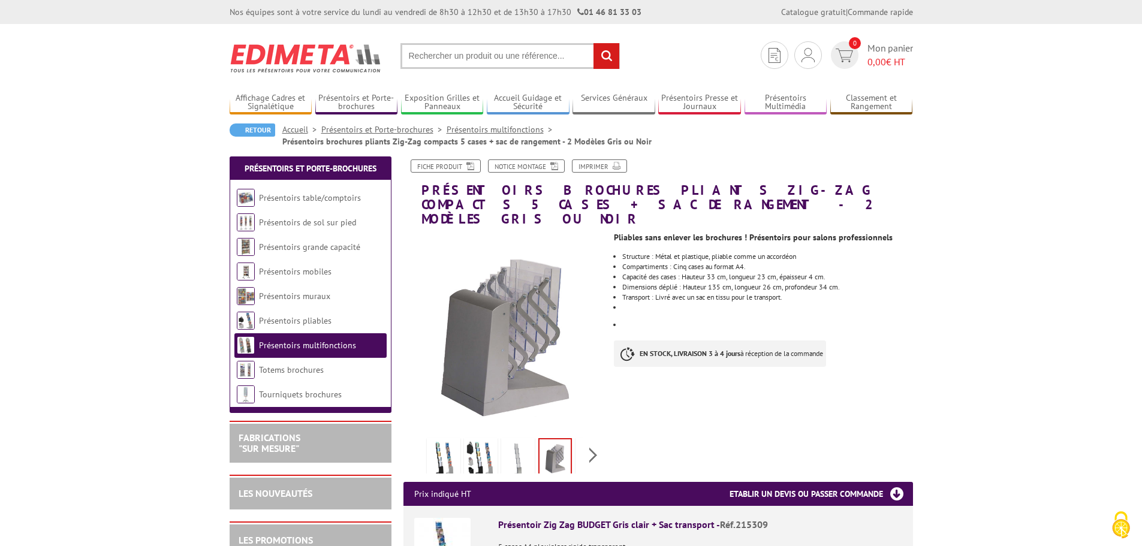
click at [493, 441] on img at bounding box center [480, 458] width 29 height 37
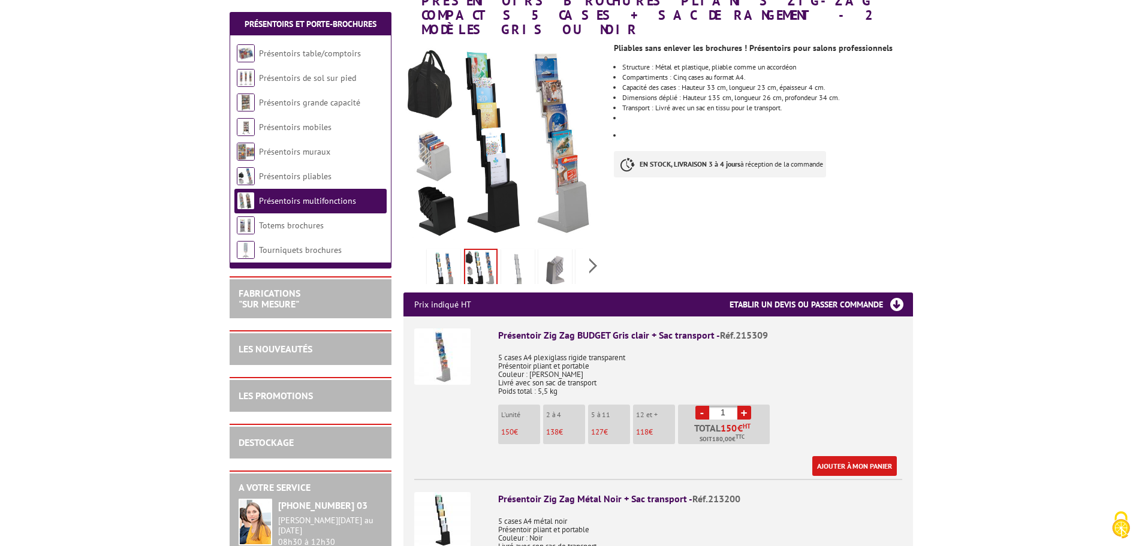
scroll to position [240, 0]
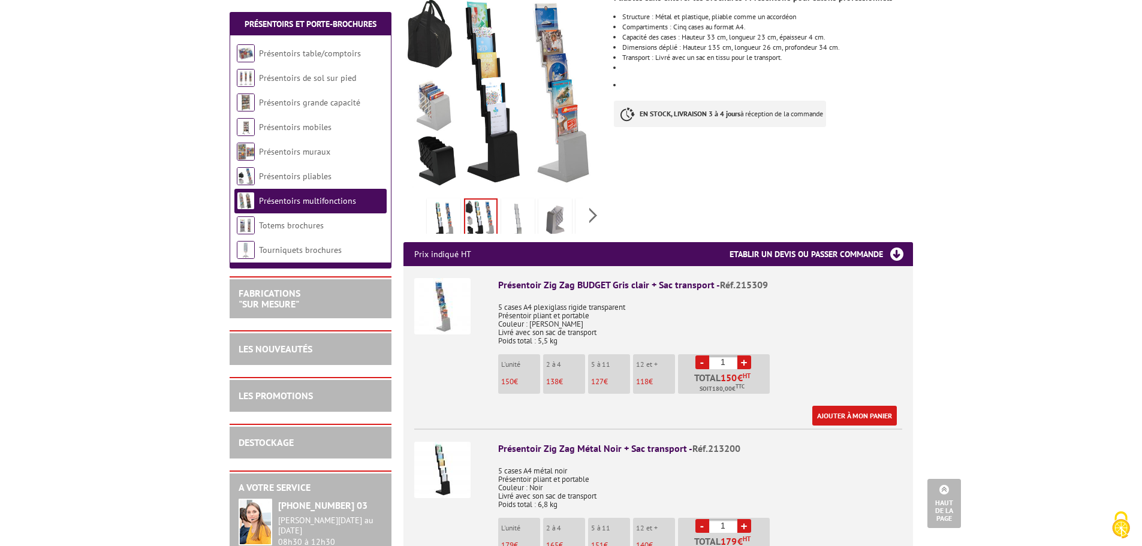
click at [437, 302] on img at bounding box center [442, 306] width 56 height 56
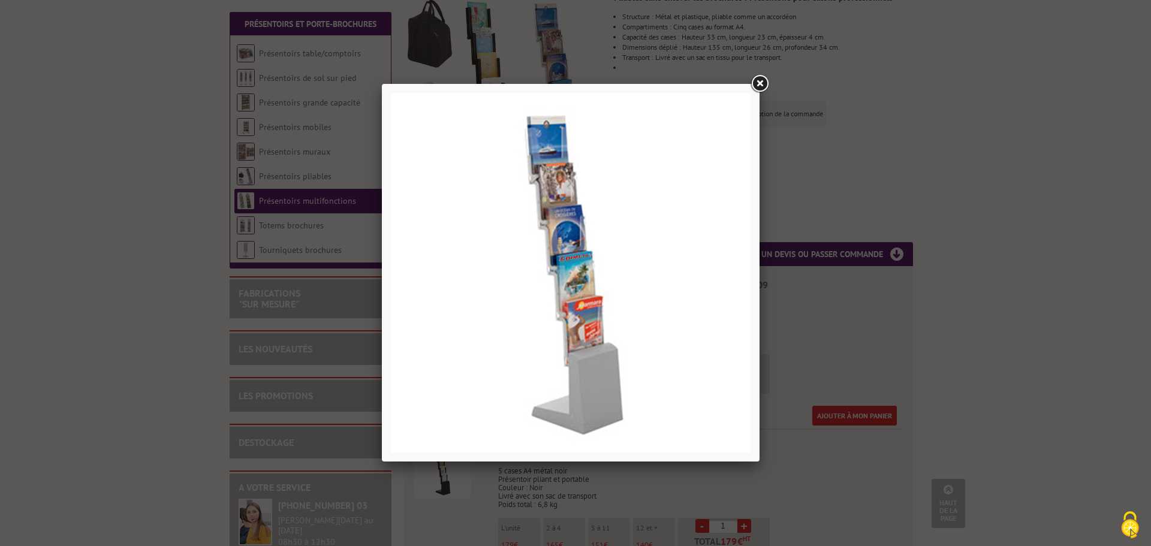
click at [758, 84] on link at bounding box center [760, 84] width 22 height 22
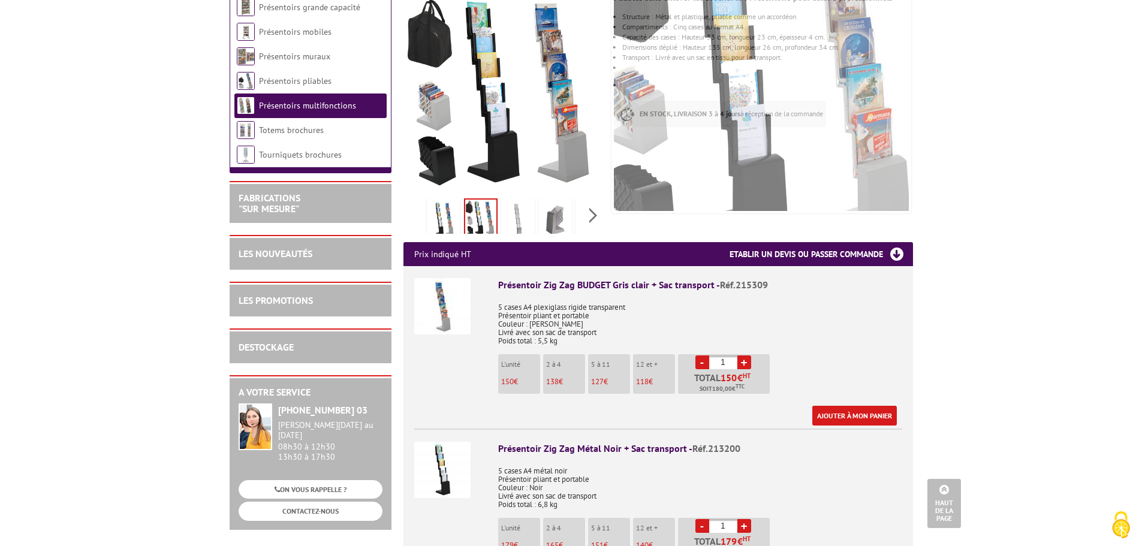
scroll to position [0, 0]
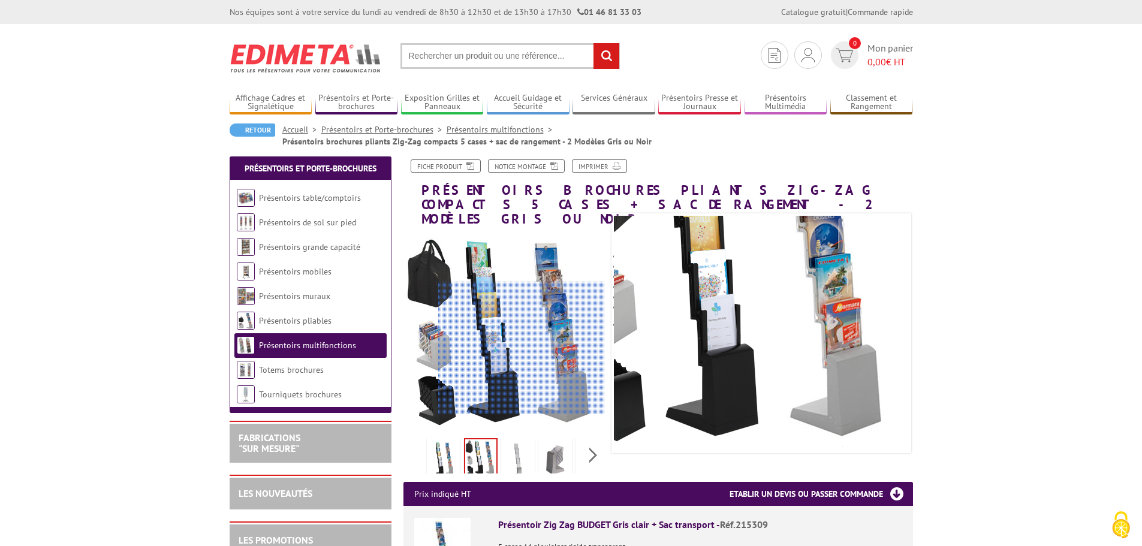
click at [573, 348] on div at bounding box center [521, 348] width 167 height 133
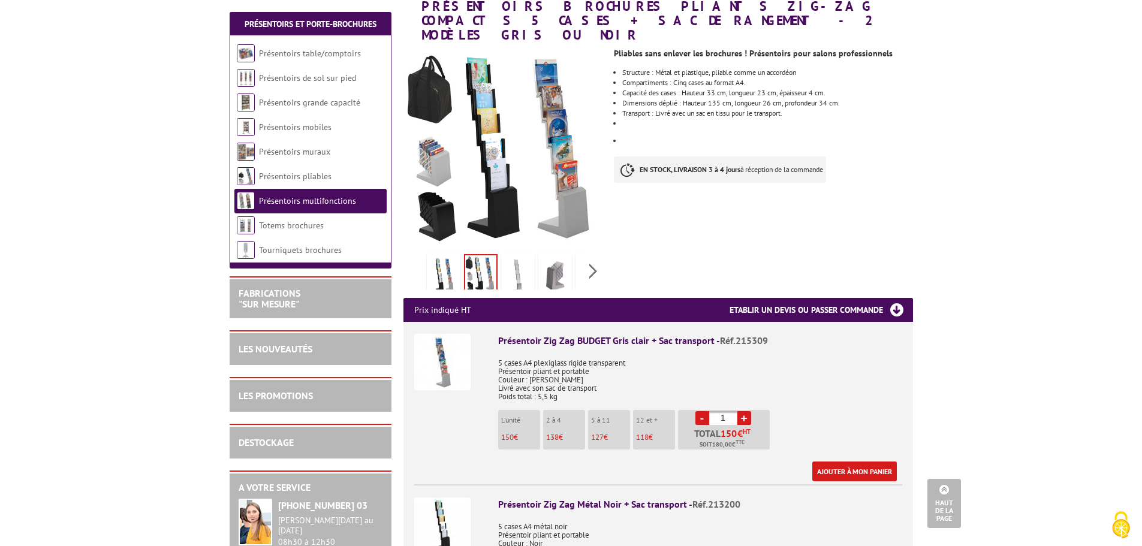
scroll to position [180, 0]
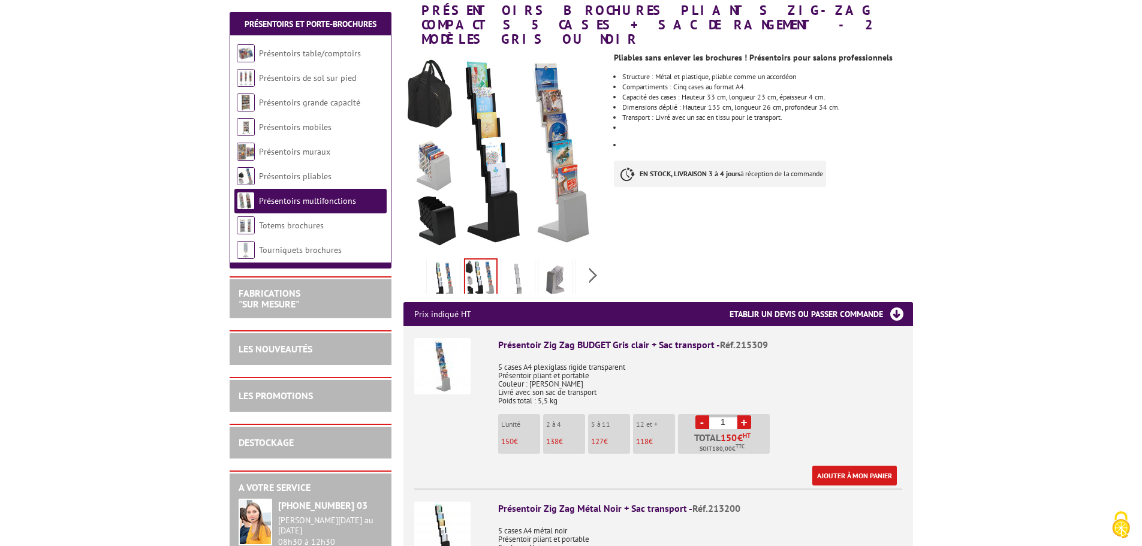
click at [558, 272] on img at bounding box center [555, 279] width 29 height 37
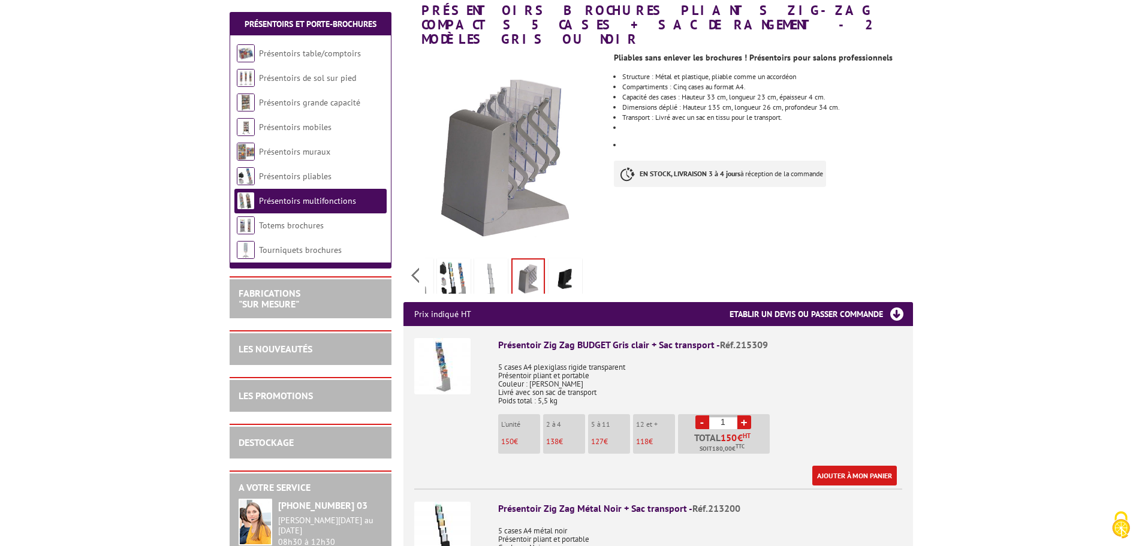
click at [592, 264] on div "Previous Next" at bounding box center [504, 275] width 202 height 42
click at [528, 264] on img at bounding box center [527, 278] width 31 height 37
click at [564, 261] on img at bounding box center [565, 279] width 29 height 37
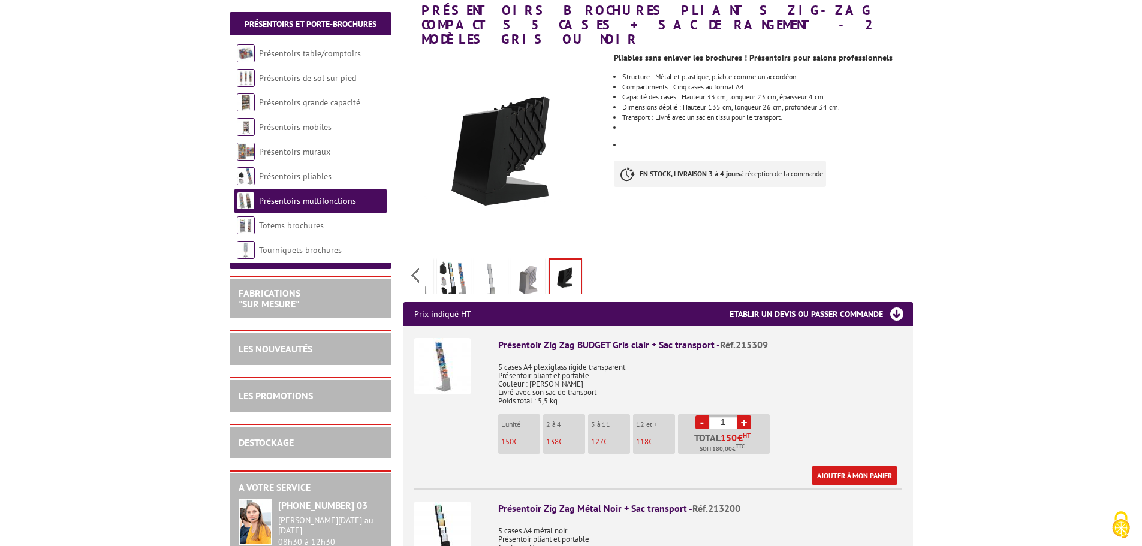
click at [526, 261] on img at bounding box center [528, 279] width 29 height 37
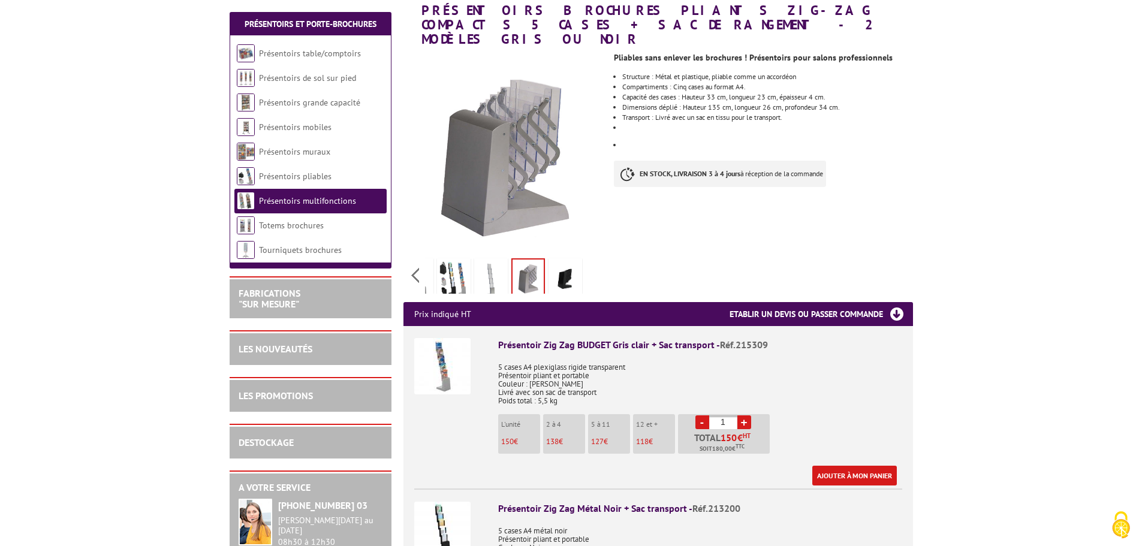
click at [559, 261] on img at bounding box center [565, 279] width 29 height 37
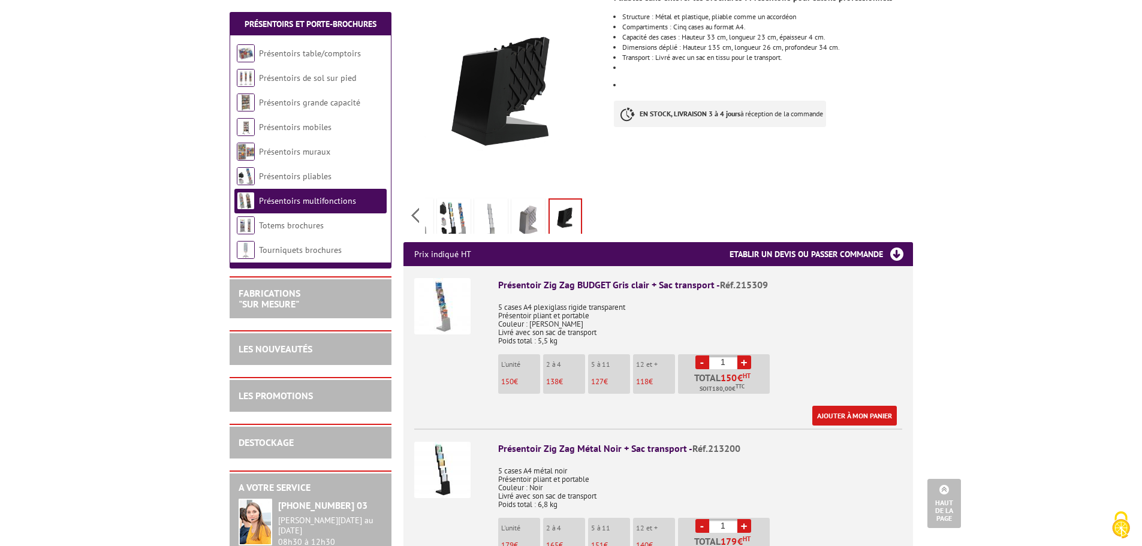
scroll to position [0, 0]
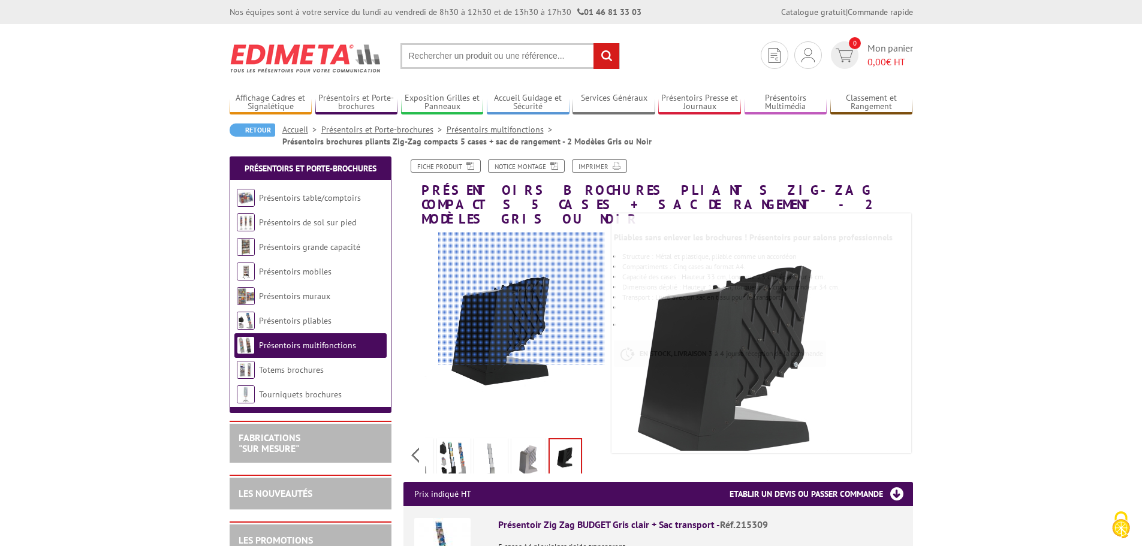
click at [521, 298] on div at bounding box center [521, 298] width 167 height 133
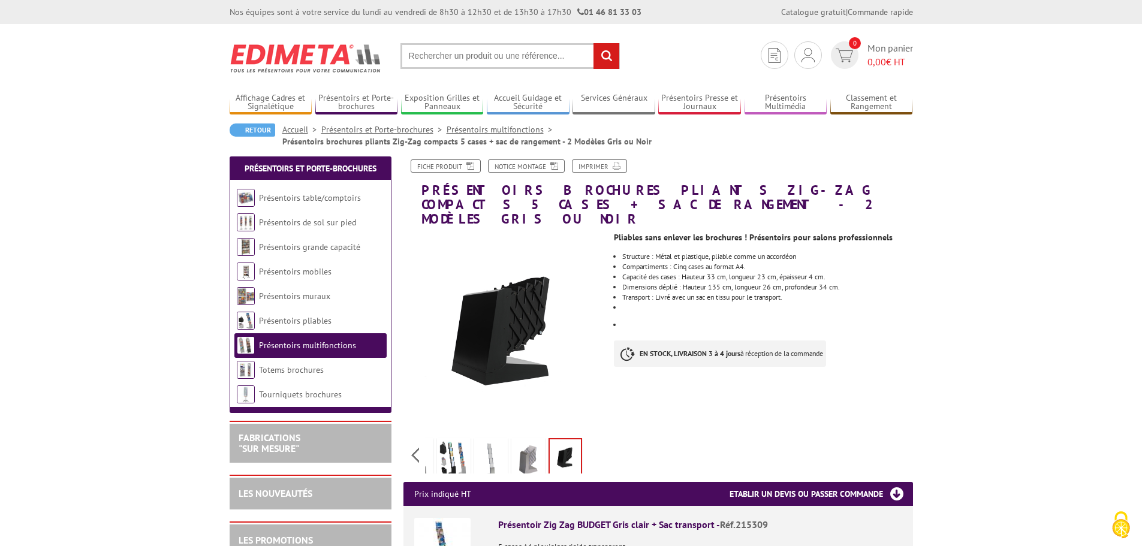
click at [451, 443] on img at bounding box center [453, 458] width 29 height 37
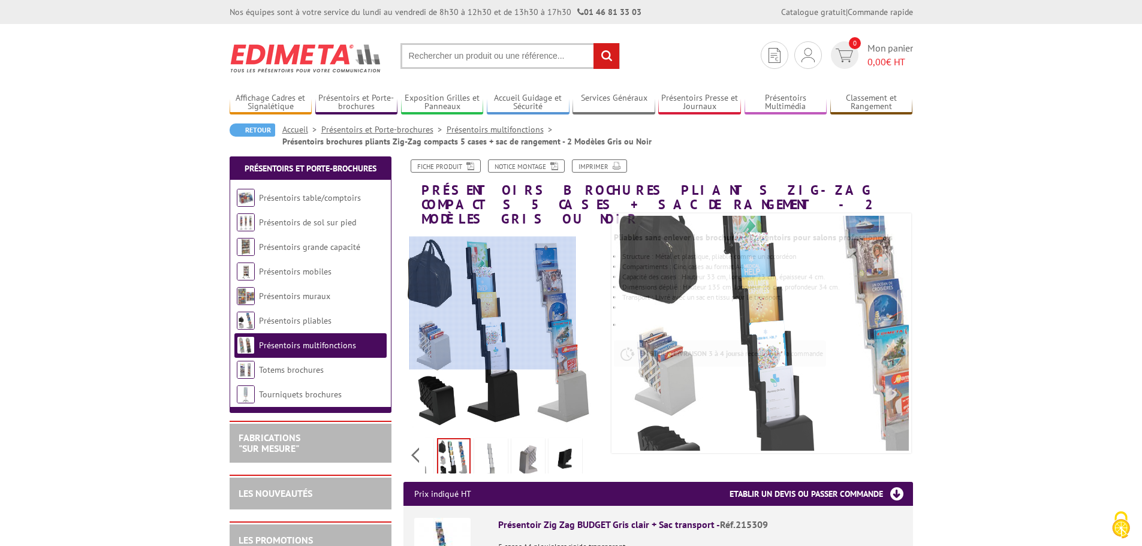
click at [496, 303] on div at bounding box center [492, 303] width 167 height 133
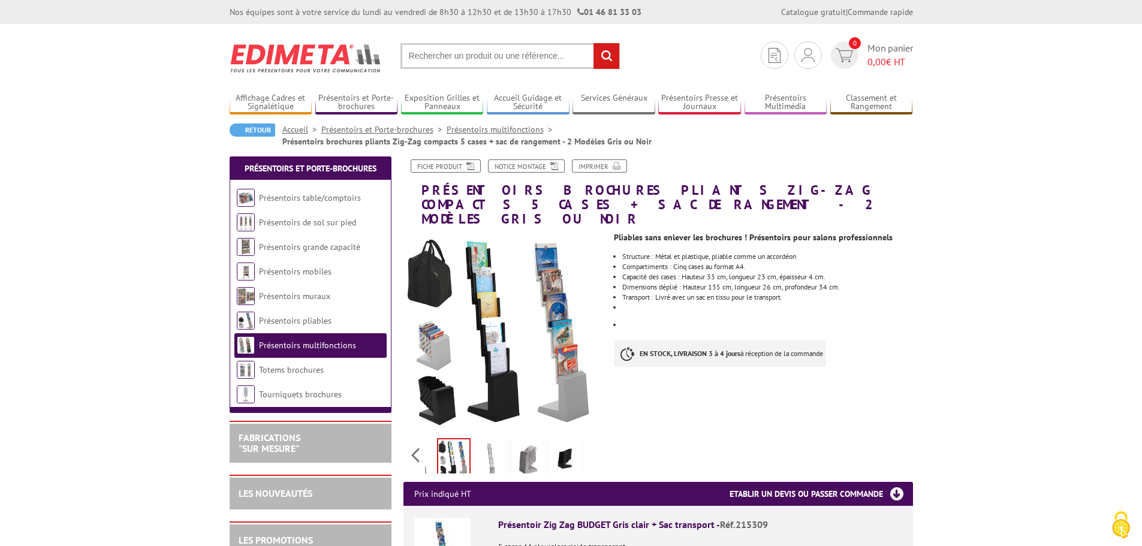
click at [423, 449] on div "Previous Next" at bounding box center [504, 455] width 202 height 42
click at [415, 440] on div "Previous Next" at bounding box center [504, 455] width 202 height 42
click at [442, 447] on img at bounding box center [443, 458] width 29 height 37
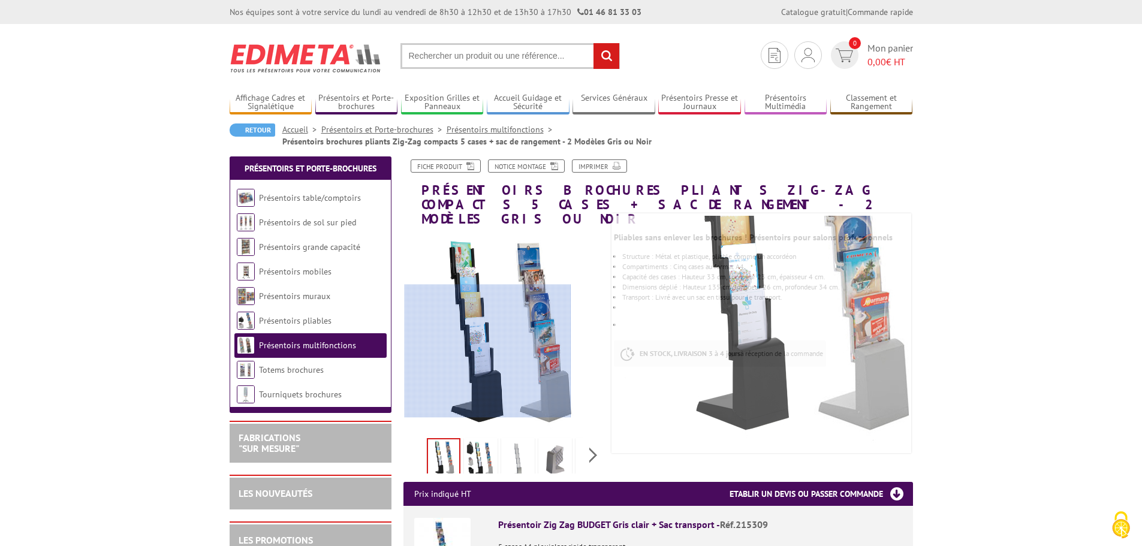
click at [488, 352] on div at bounding box center [488, 351] width 167 height 133
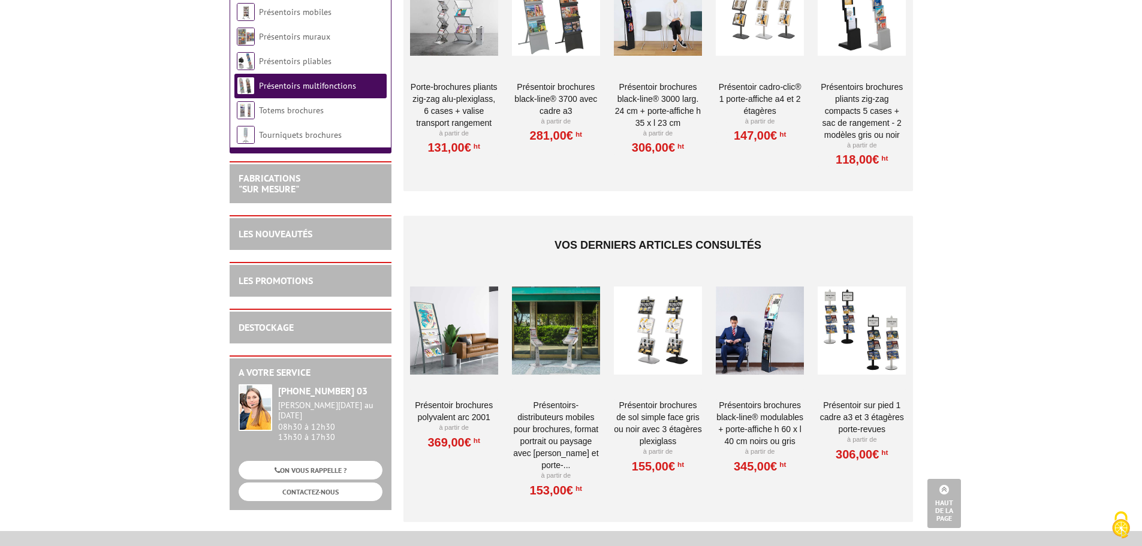
scroll to position [959, 0]
